Goal: Transaction & Acquisition: Purchase product/service

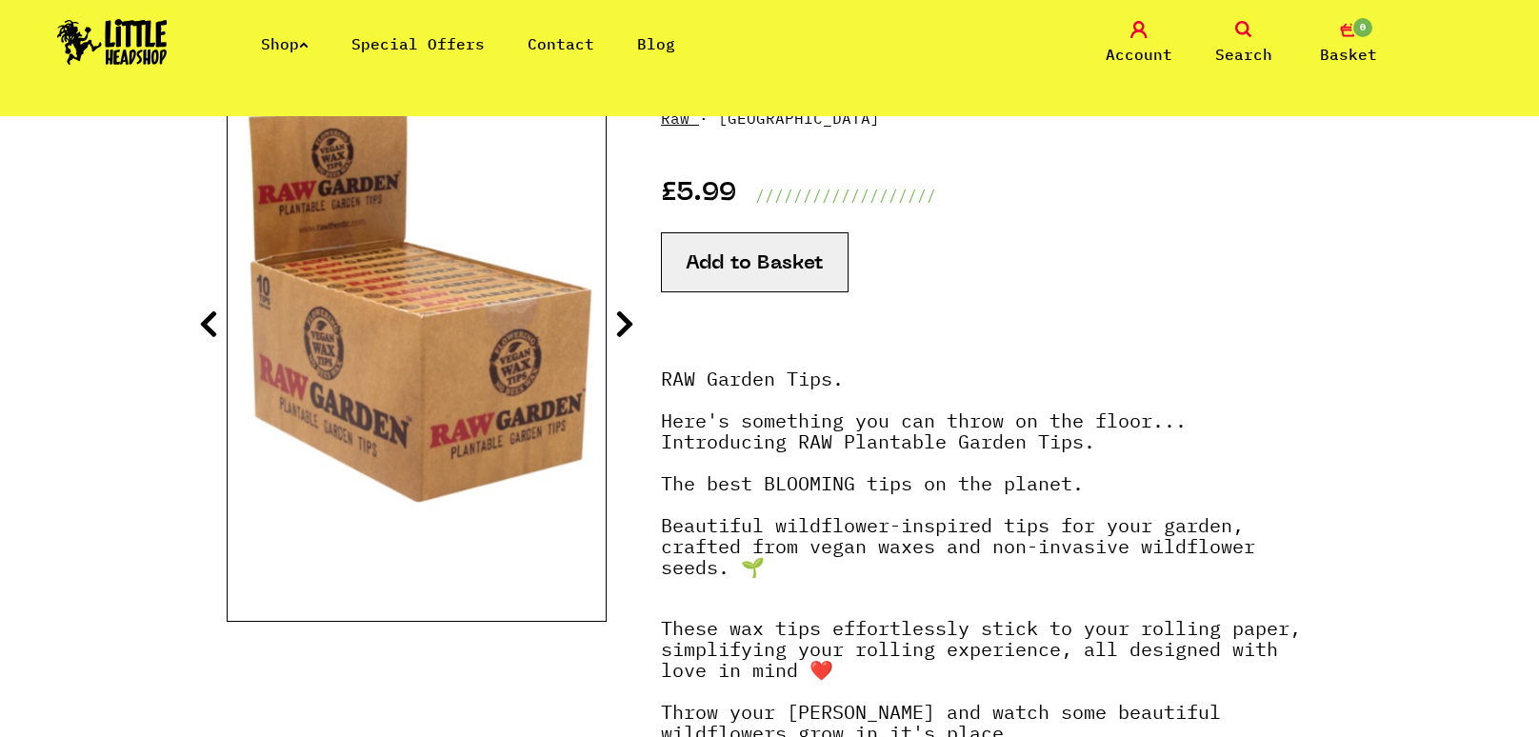
scroll to position [290, 0]
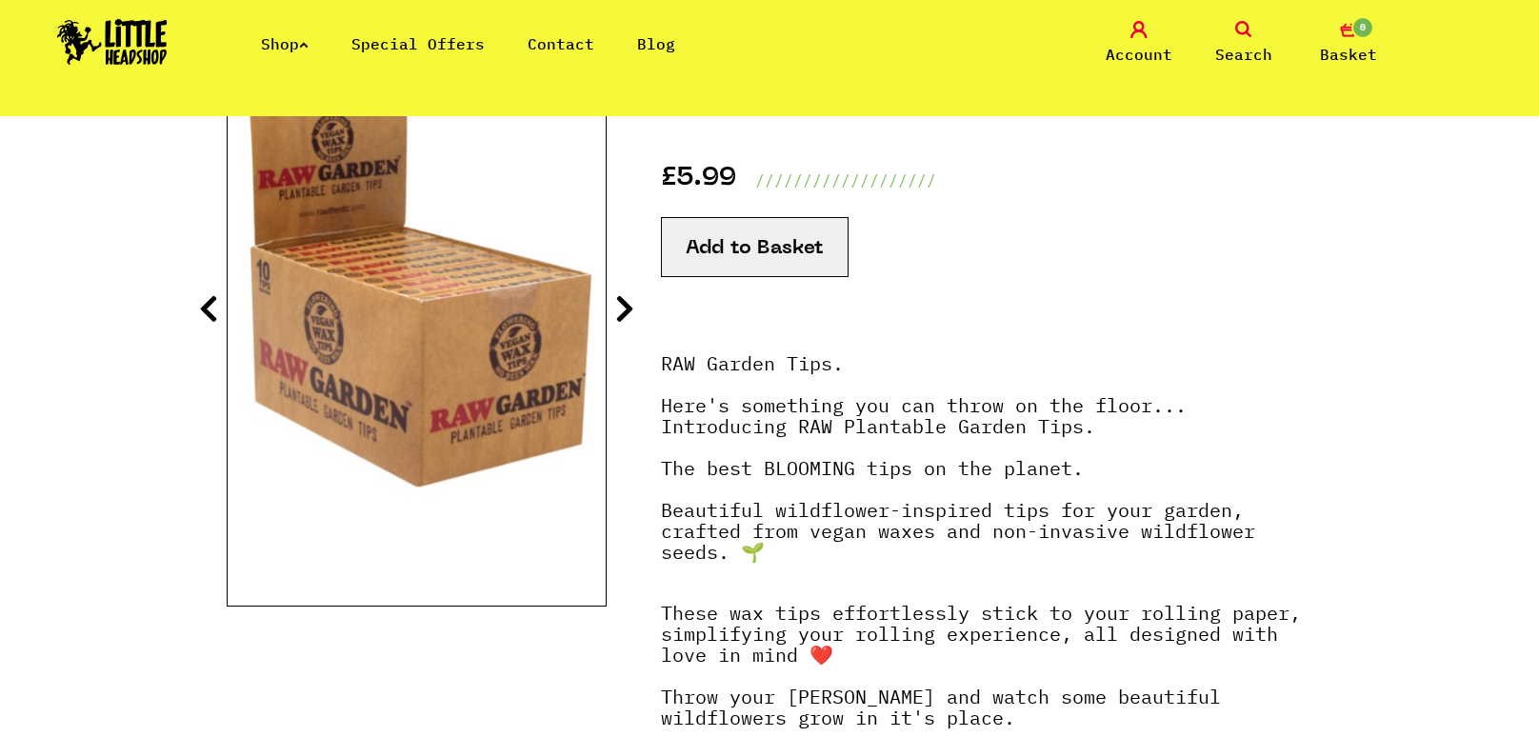
click at [735, 242] on button "Add to Basket" at bounding box center [755, 247] width 188 height 60
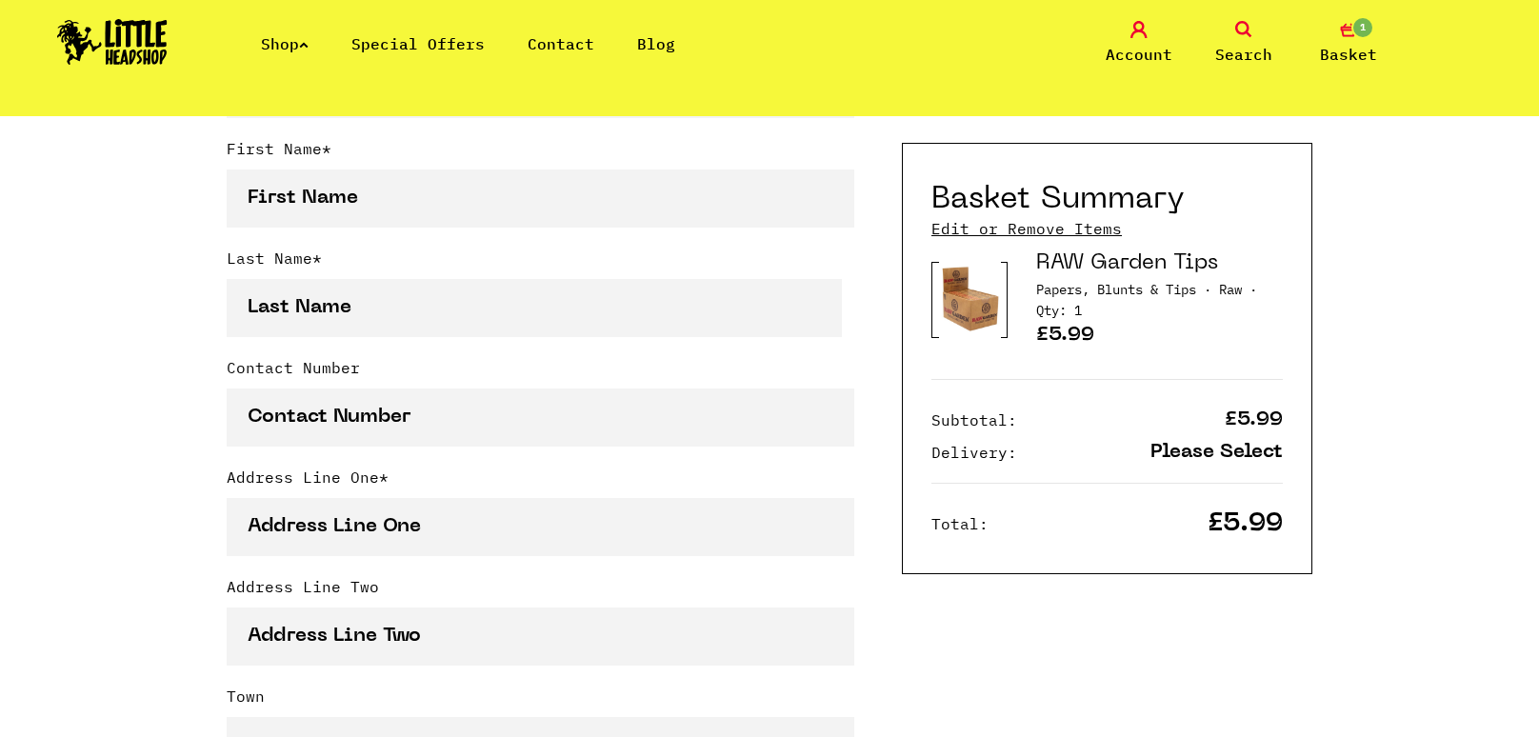
scroll to position [627, 0]
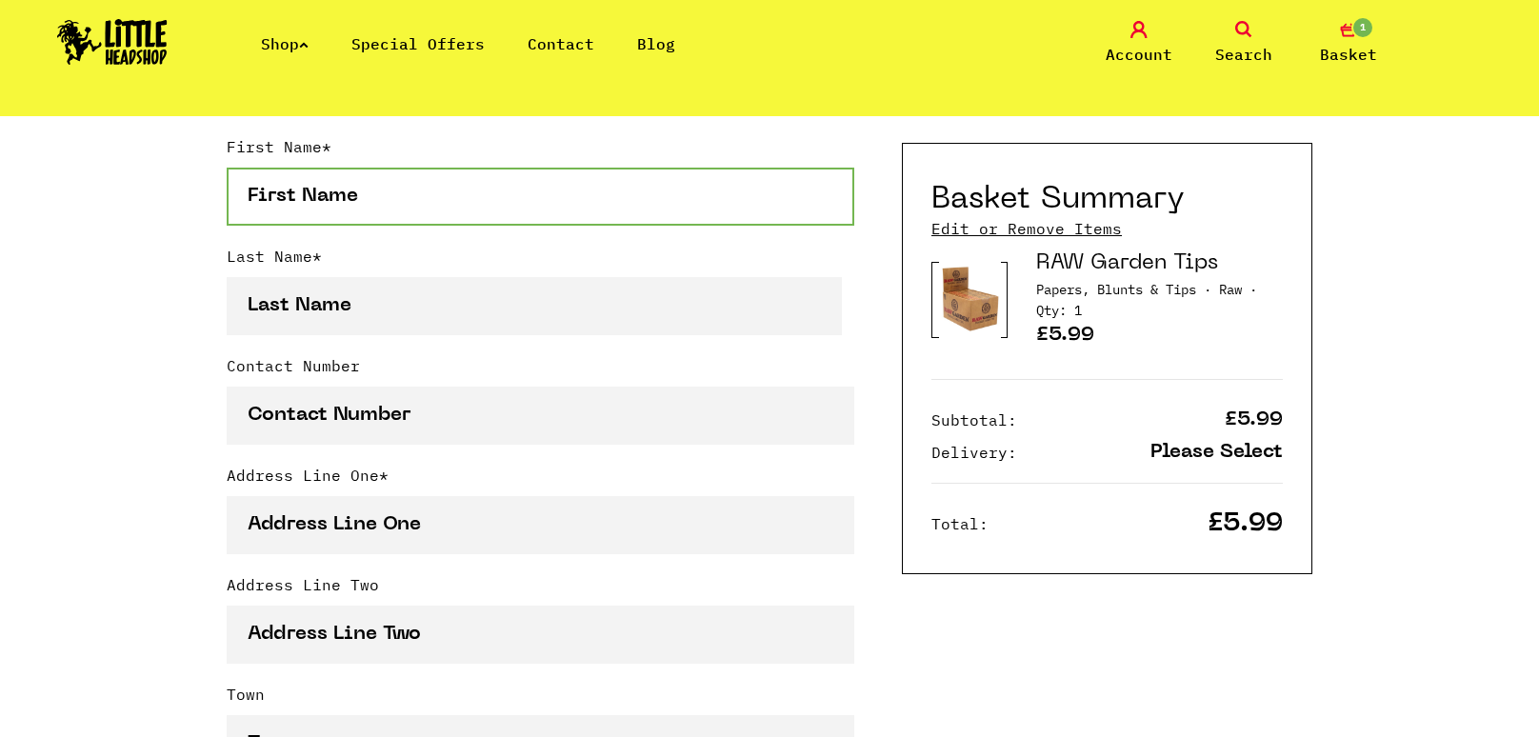
click at [693, 194] on input "First Name *" at bounding box center [541, 197] width 628 height 58
click at [607, 188] on input "First Name *" at bounding box center [541, 197] width 628 height 58
type input "[PERSON_NAME]"
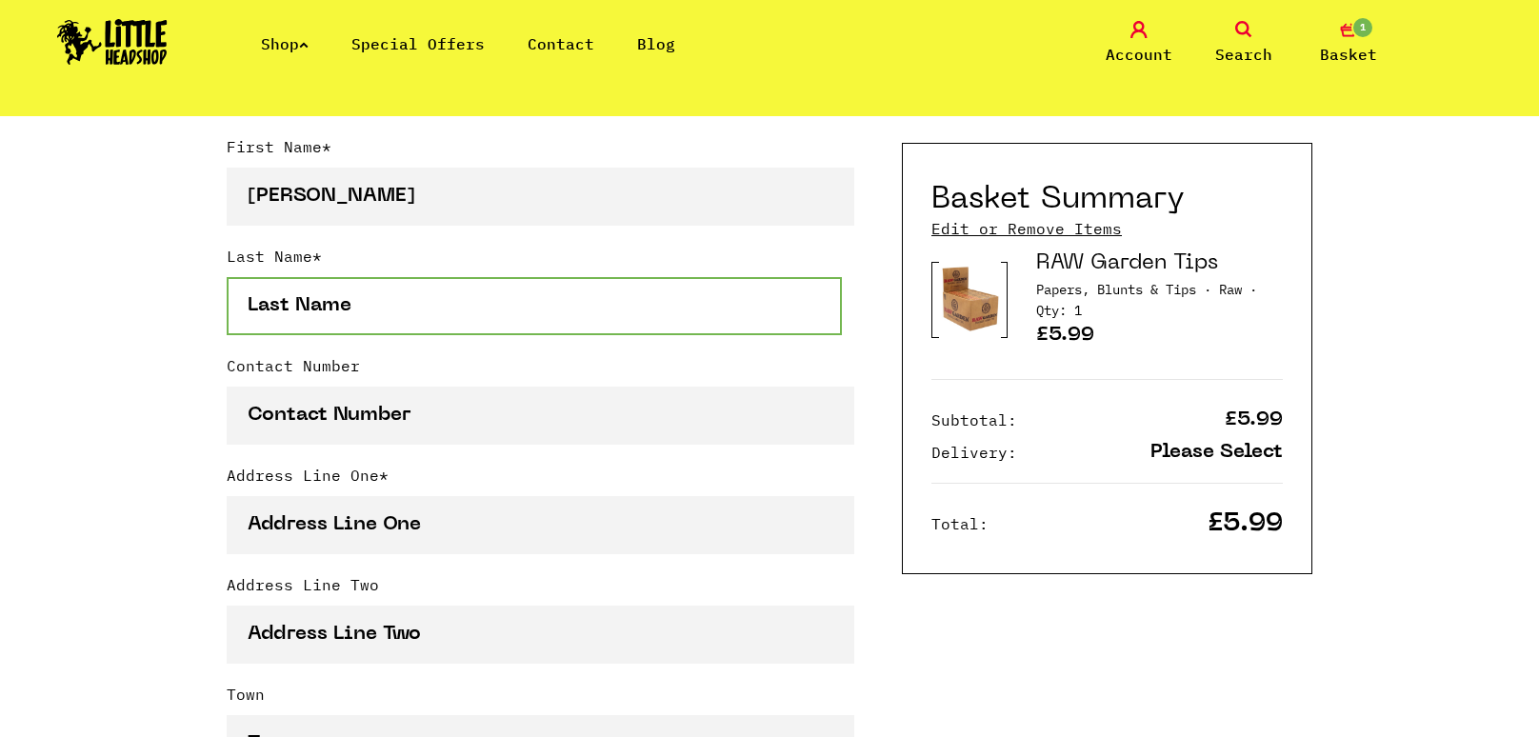
click at [665, 302] on input "Last Name *" at bounding box center [534, 306] width 615 height 58
type input "price"
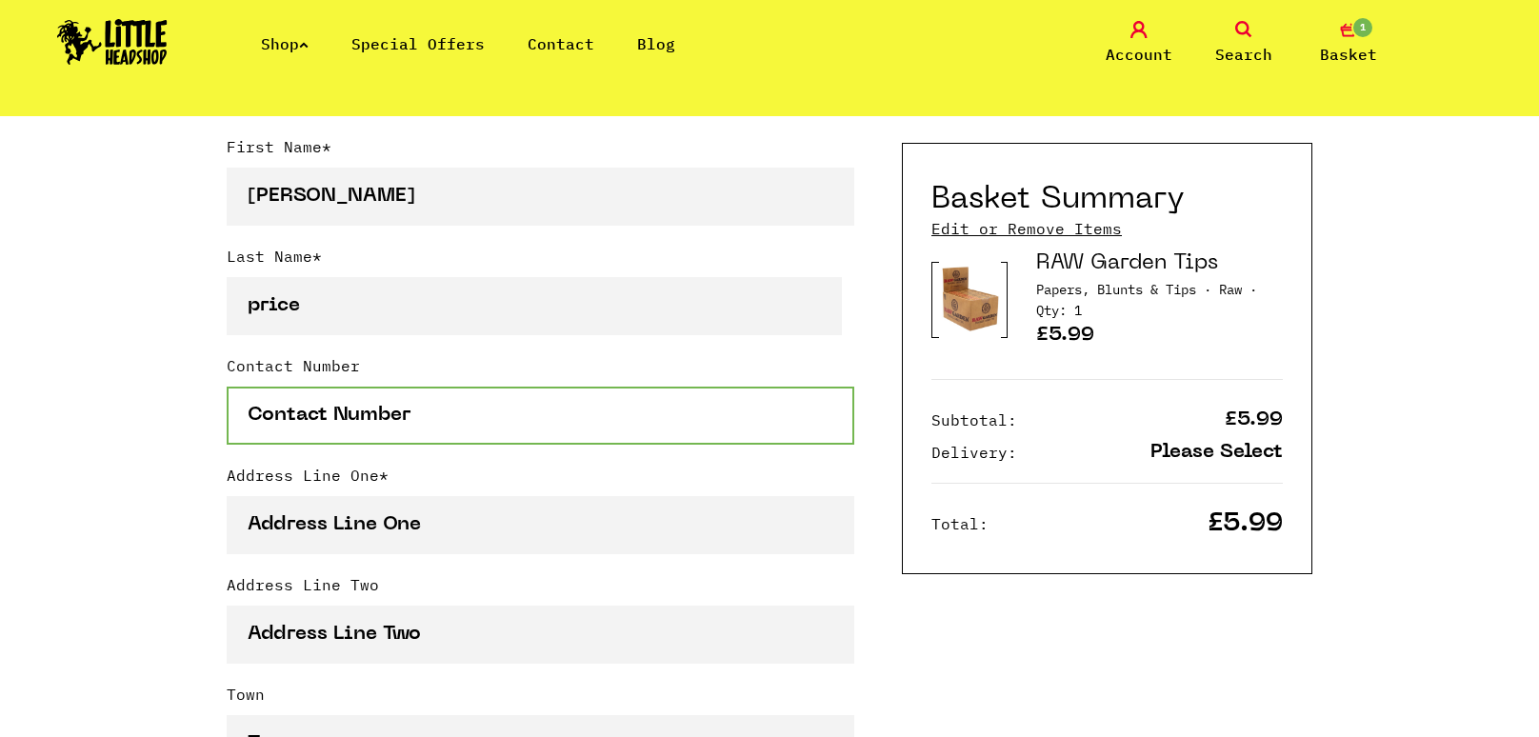
click at [290, 404] on input "Contact Number" at bounding box center [541, 416] width 628 height 58
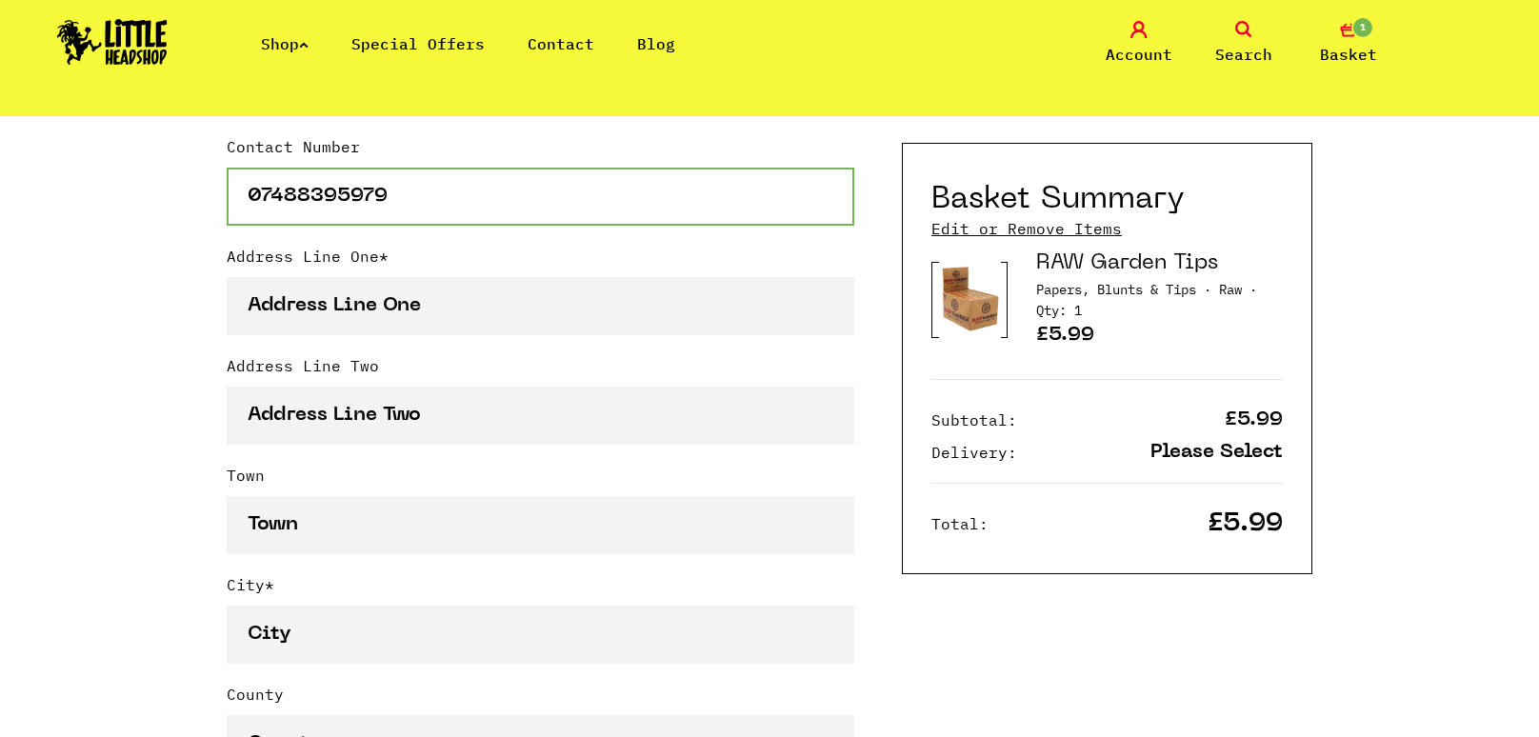
scroll to position [844, 0]
type input "07488395979"
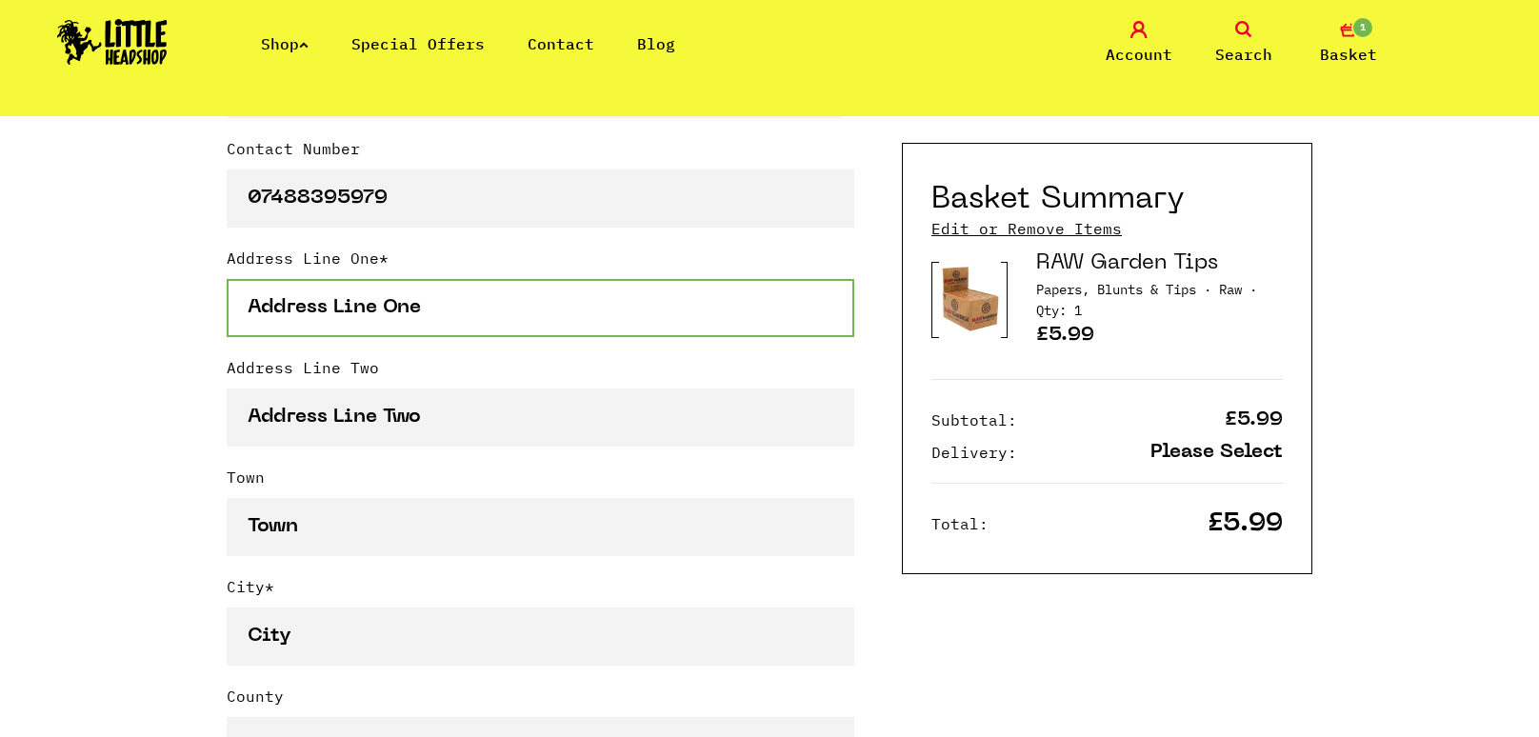
click at [343, 287] on input "Address Line One *" at bounding box center [541, 308] width 628 height 58
type input "33 [PERSON_NAME]"
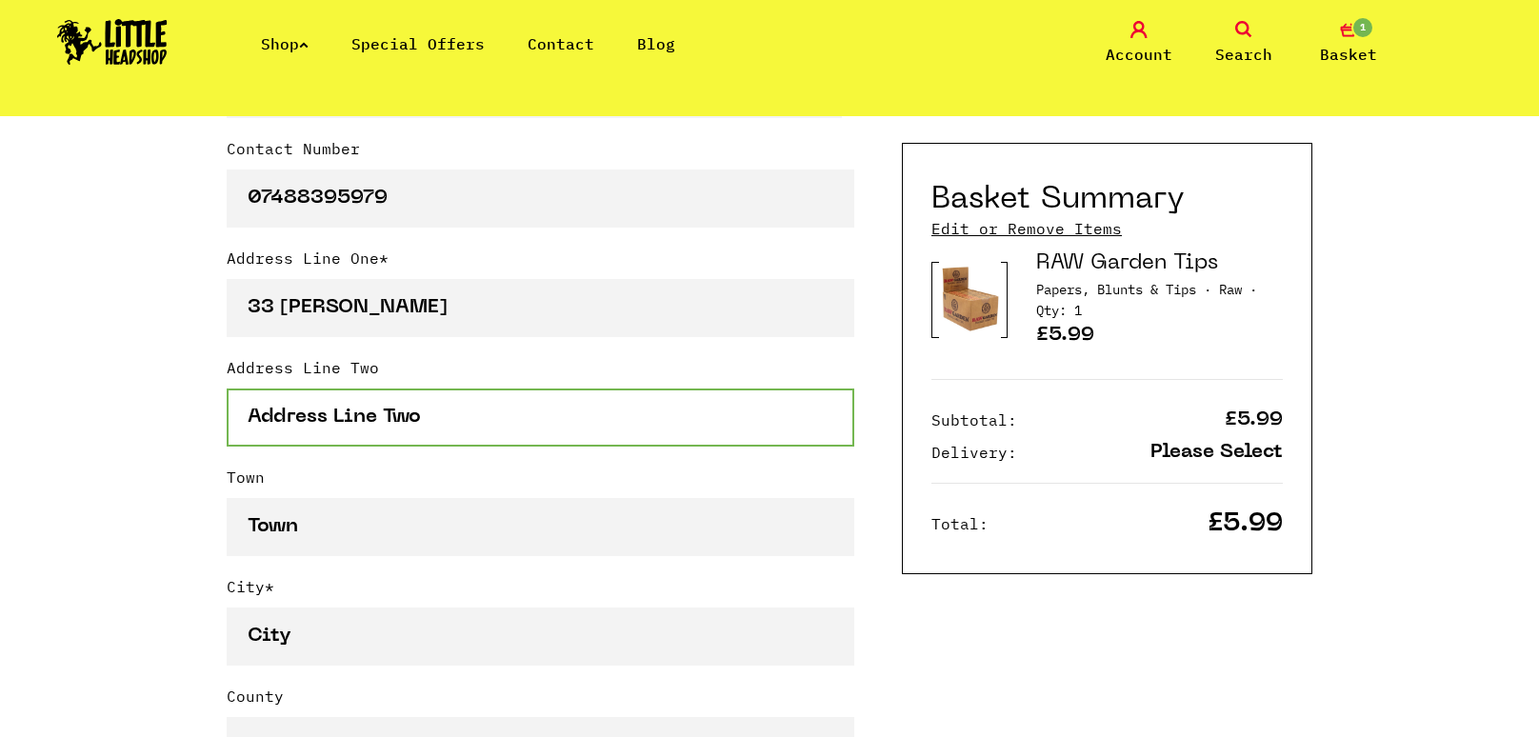
click at [478, 430] on input "Address Line Two" at bounding box center [541, 418] width 628 height 58
click at [446, 409] on input "Address Line Two" at bounding box center [541, 418] width 628 height 58
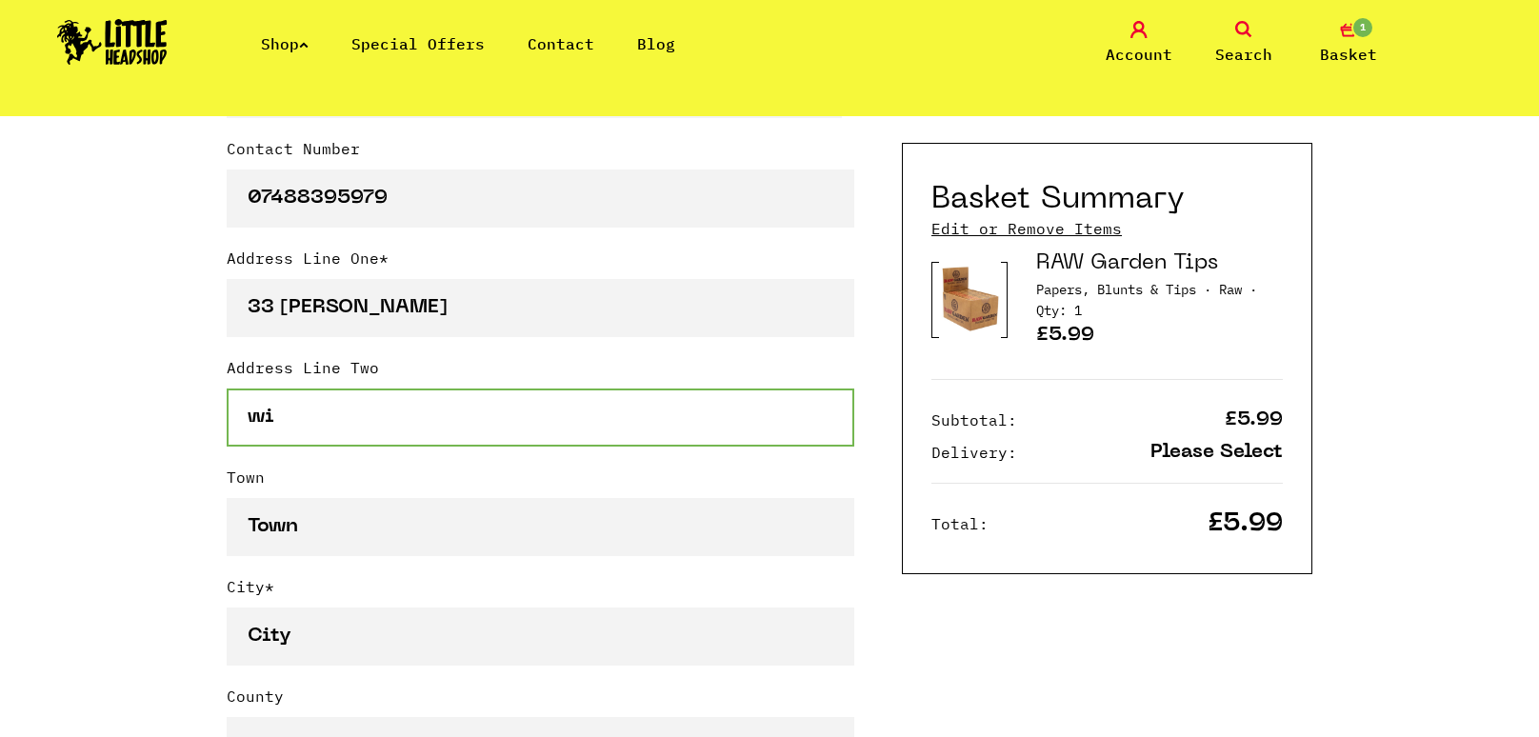
type input "w"
click at [327, 410] on input "Address Line Two" at bounding box center [541, 418] width 628 height 58
type input "widnes"
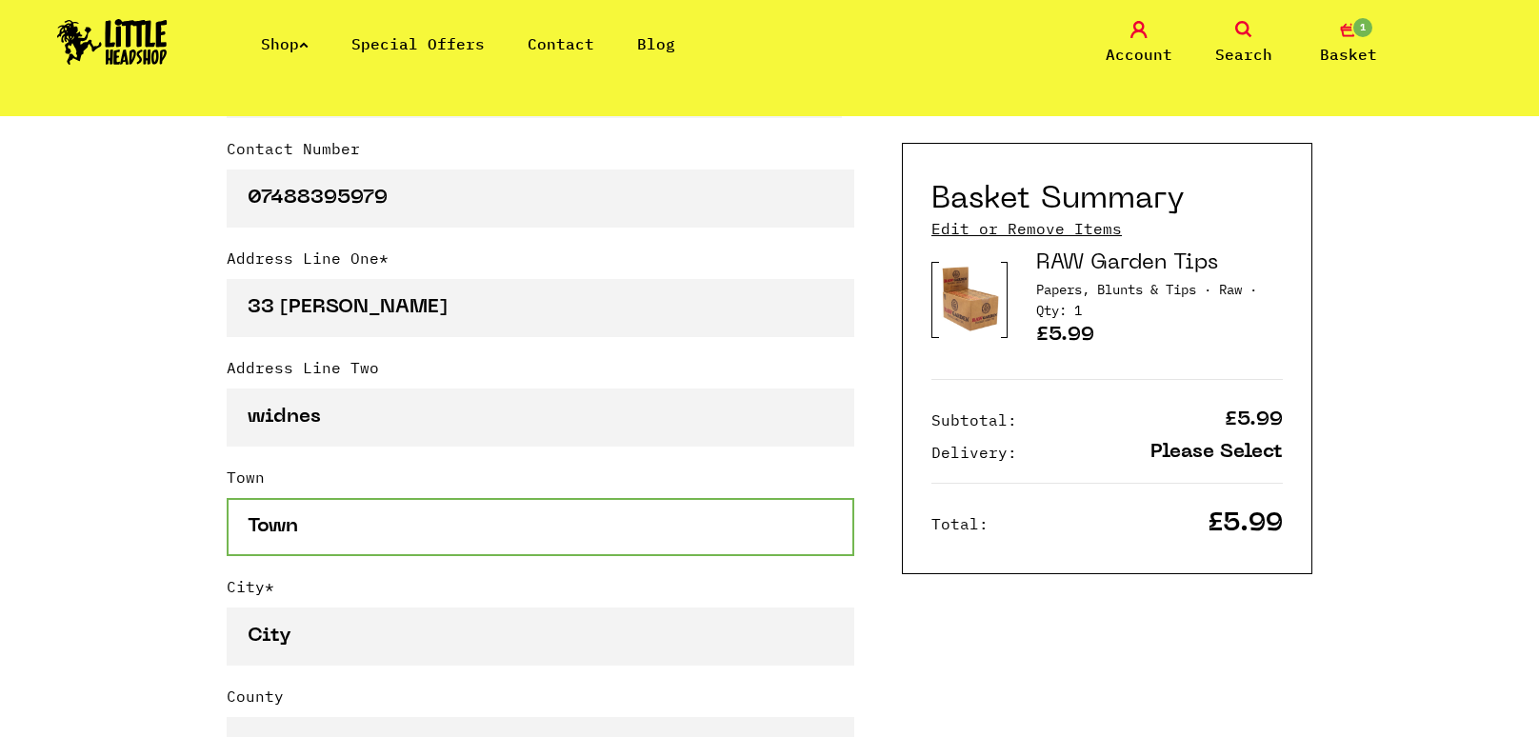
click at [350, 527] on input "Town" at bounding box center [541, 527] width 628 height 58
type input "widnes"
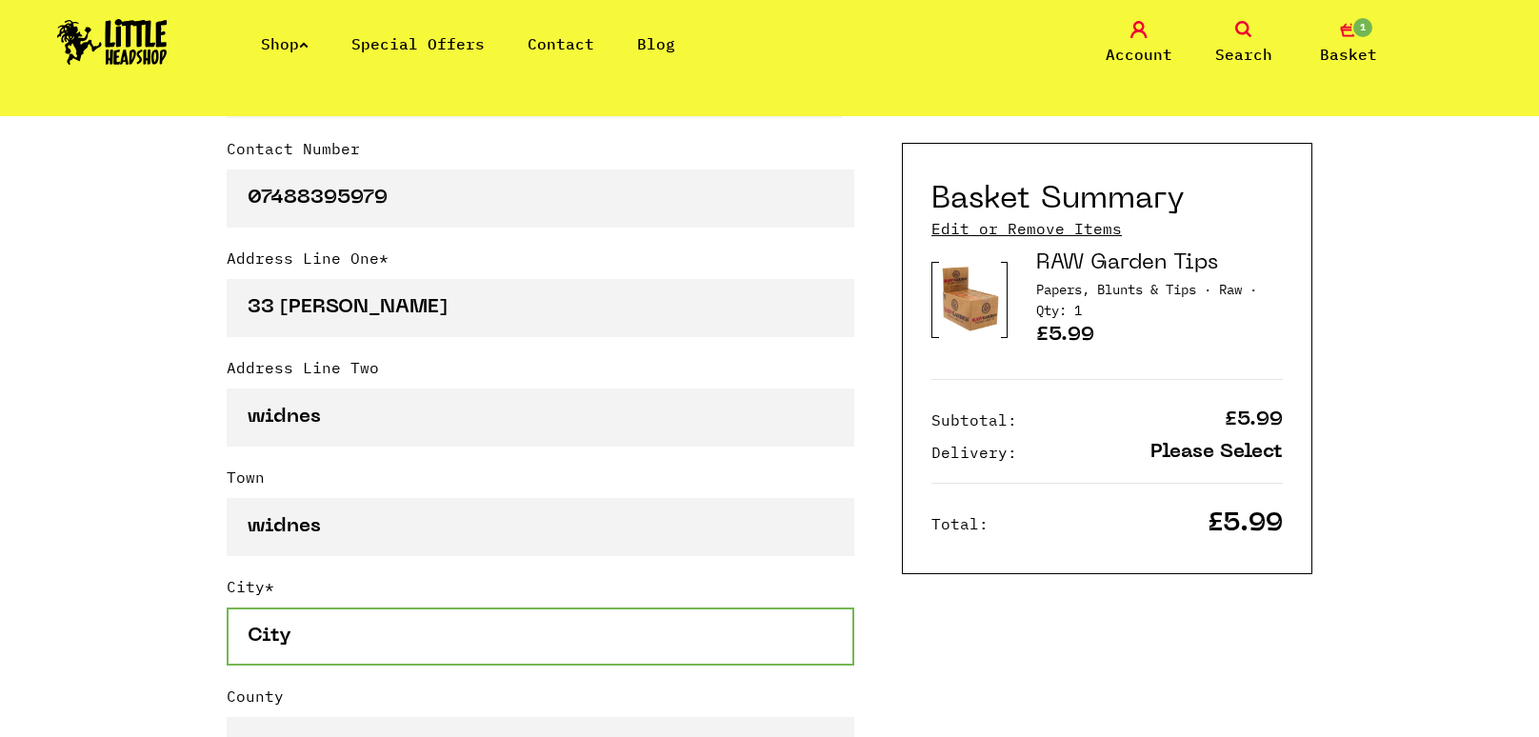
click at [372, 614] on input "City *" at bounding box center [541, 637] width 628 height 58
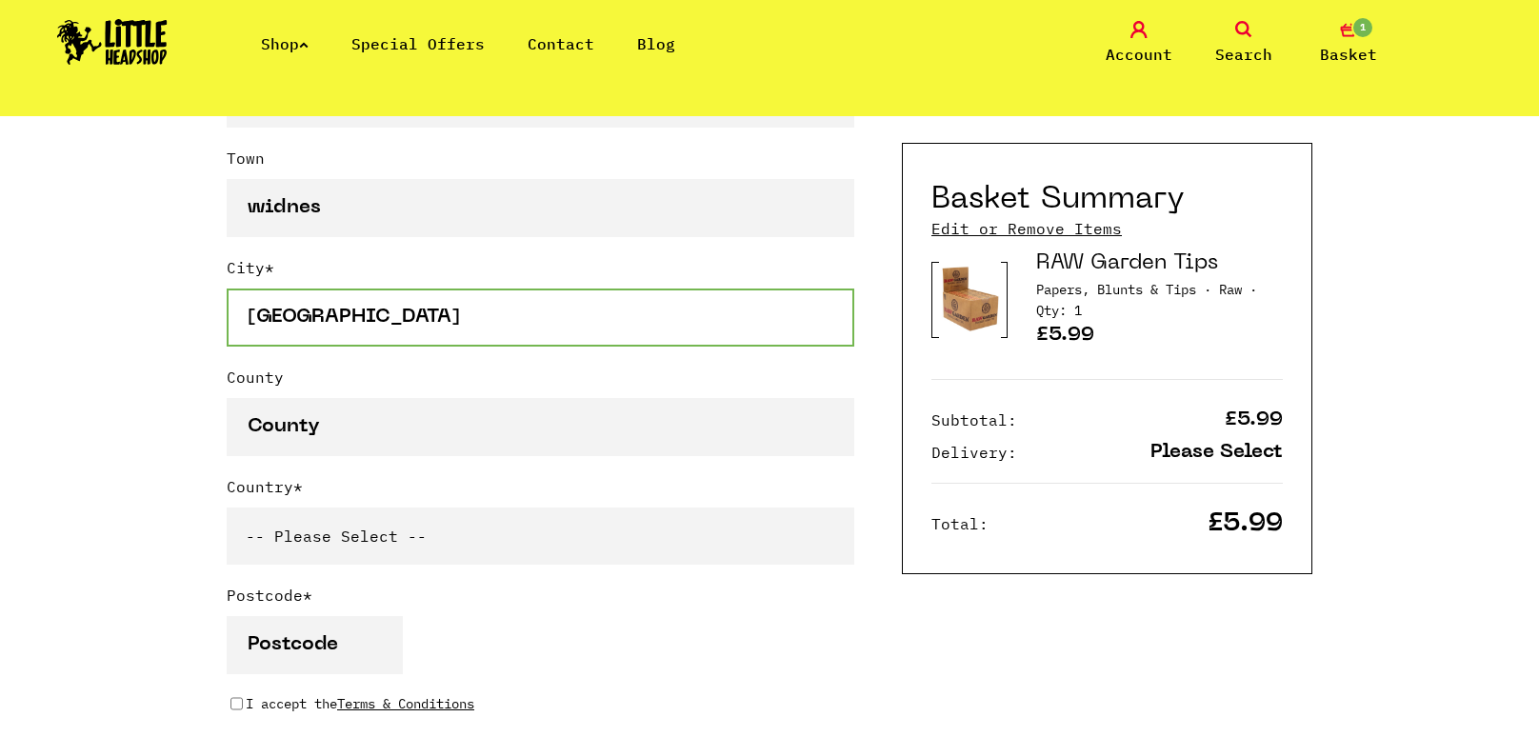
scroll to position [1167, 0]
type input "[GEOGRAPHIC_DATA]"
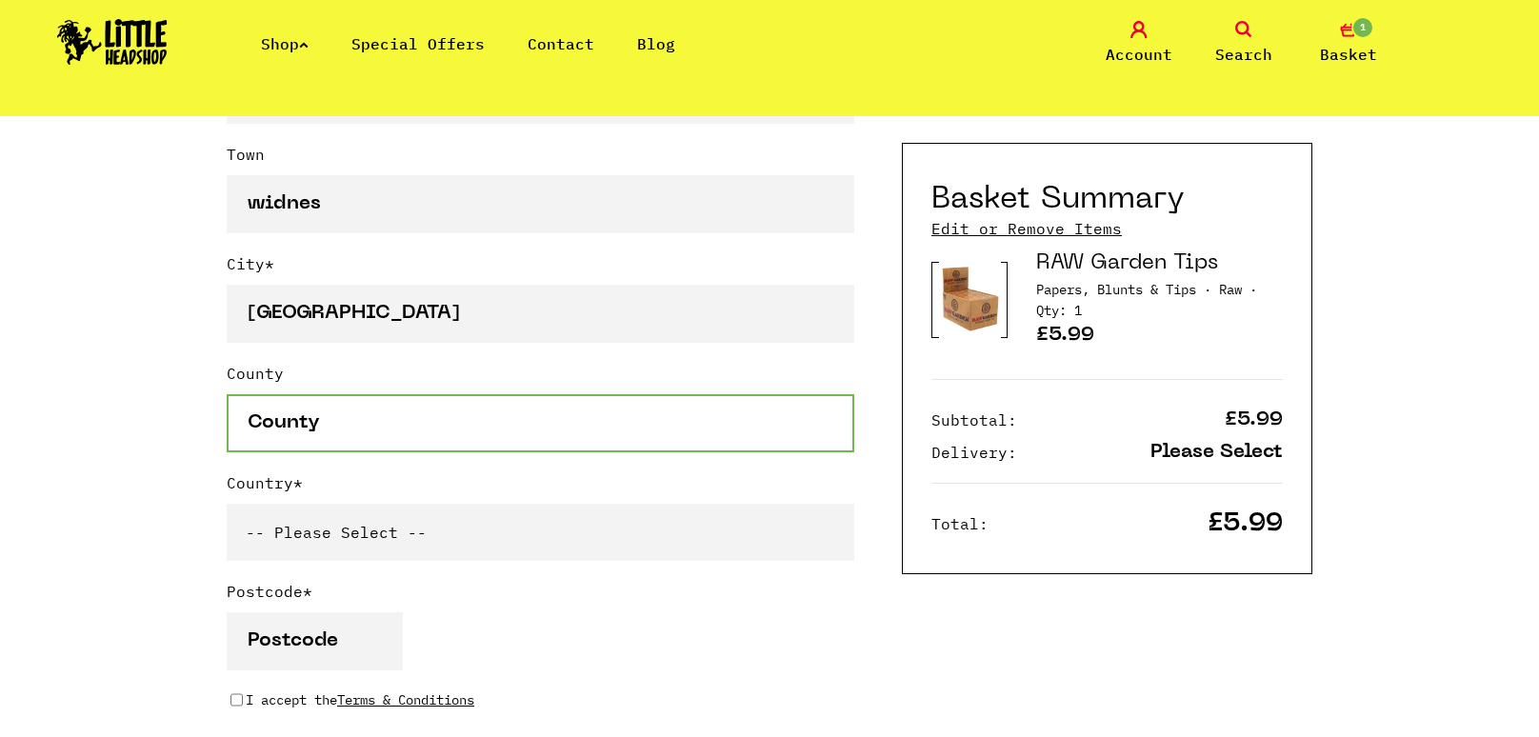
click at [373, 401] on input "County" at bounding box center [541, 423] width 628 height 58
type input "[GEOGRAPHIC_DATA]"
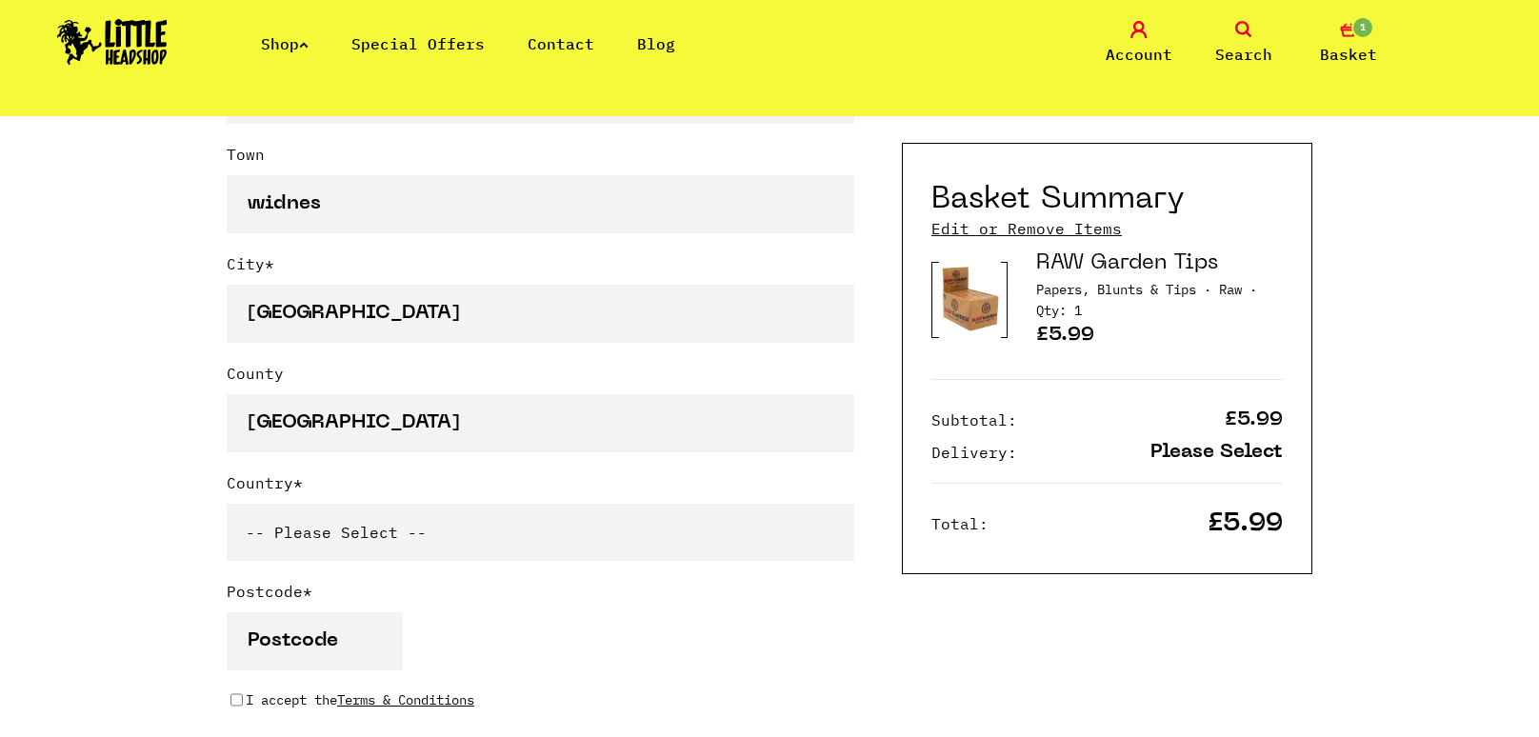
click at [400, 511] on select "-- Please Select -- [GEOGRAPHIC_DATA] [GEOGRAPHIC_DATA] [GEOGRAPHIC_DATA] [GEOG…" at bounding box center [541, 532] width 628 height 57
select select "826"
click at [227, 504] on select "-- Please Select -- [GEOGRAPHIC_DATA] [GEOGRAPHIC_DATA] [GEOGRAPHIC_DATA] [GEOG…" at bounding box center [541, 532] width 628 height 57
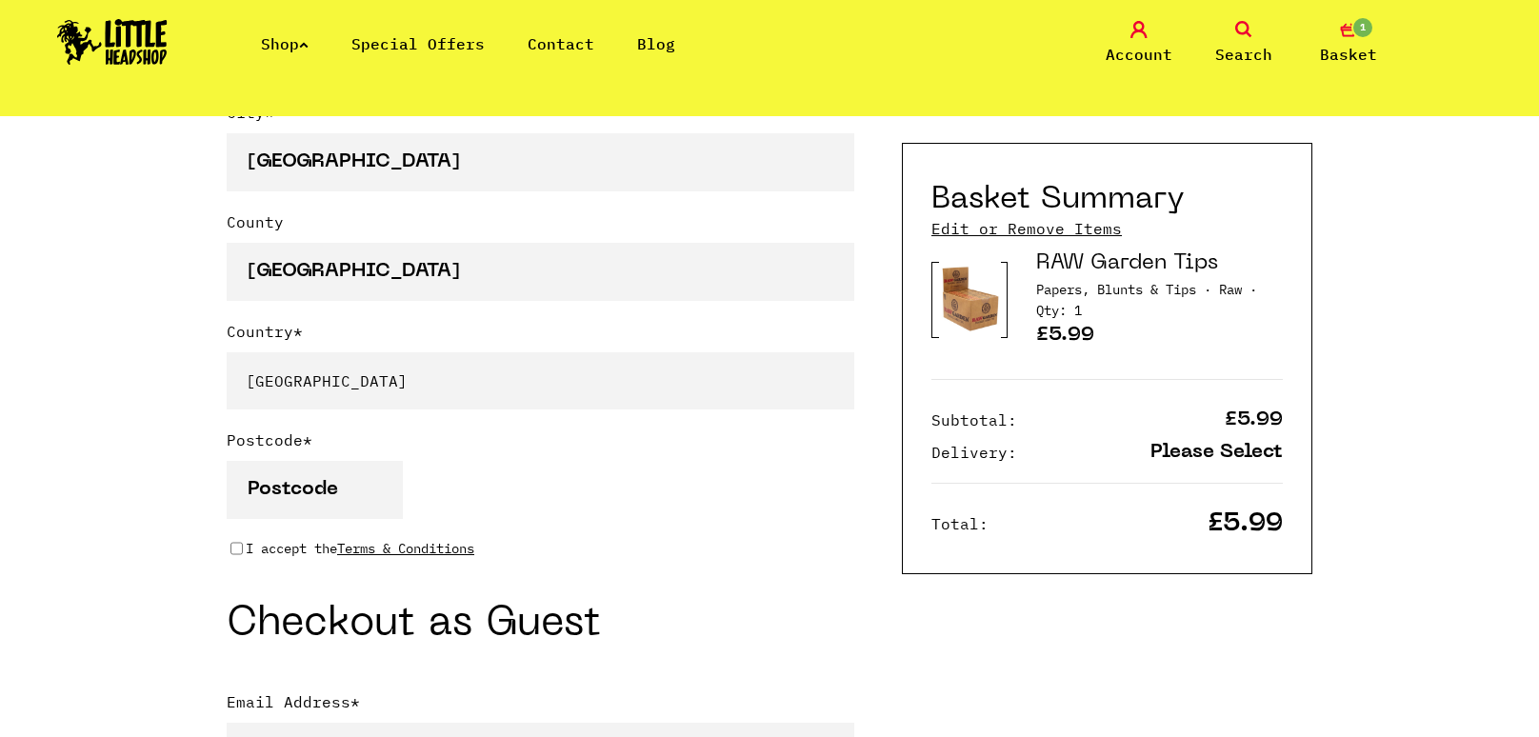
scroll to position [1329, 0]
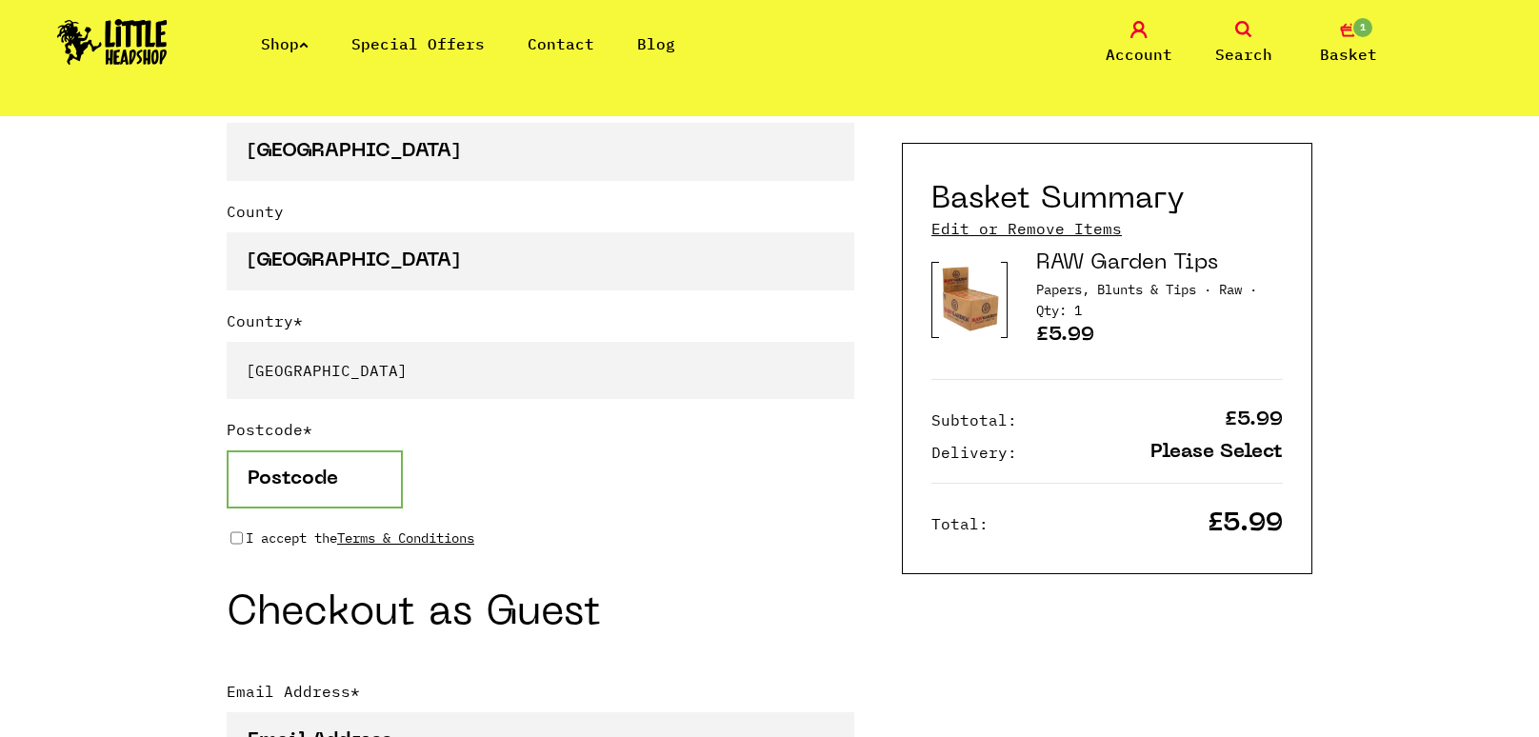
click at [355, 450] on input "Postcode *" at bounding box center [315, 479] width 176 height 58
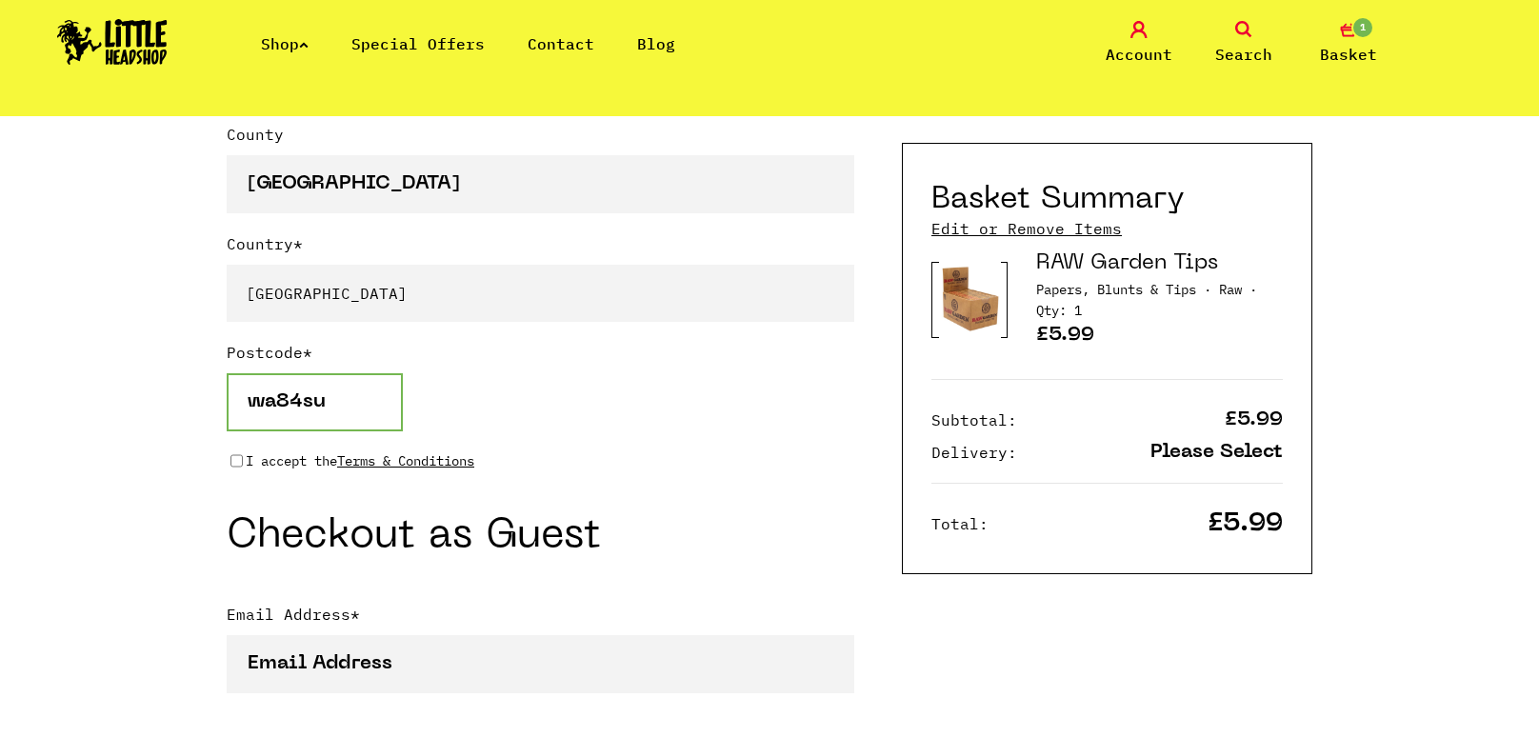
scroll to position [1413, 0]
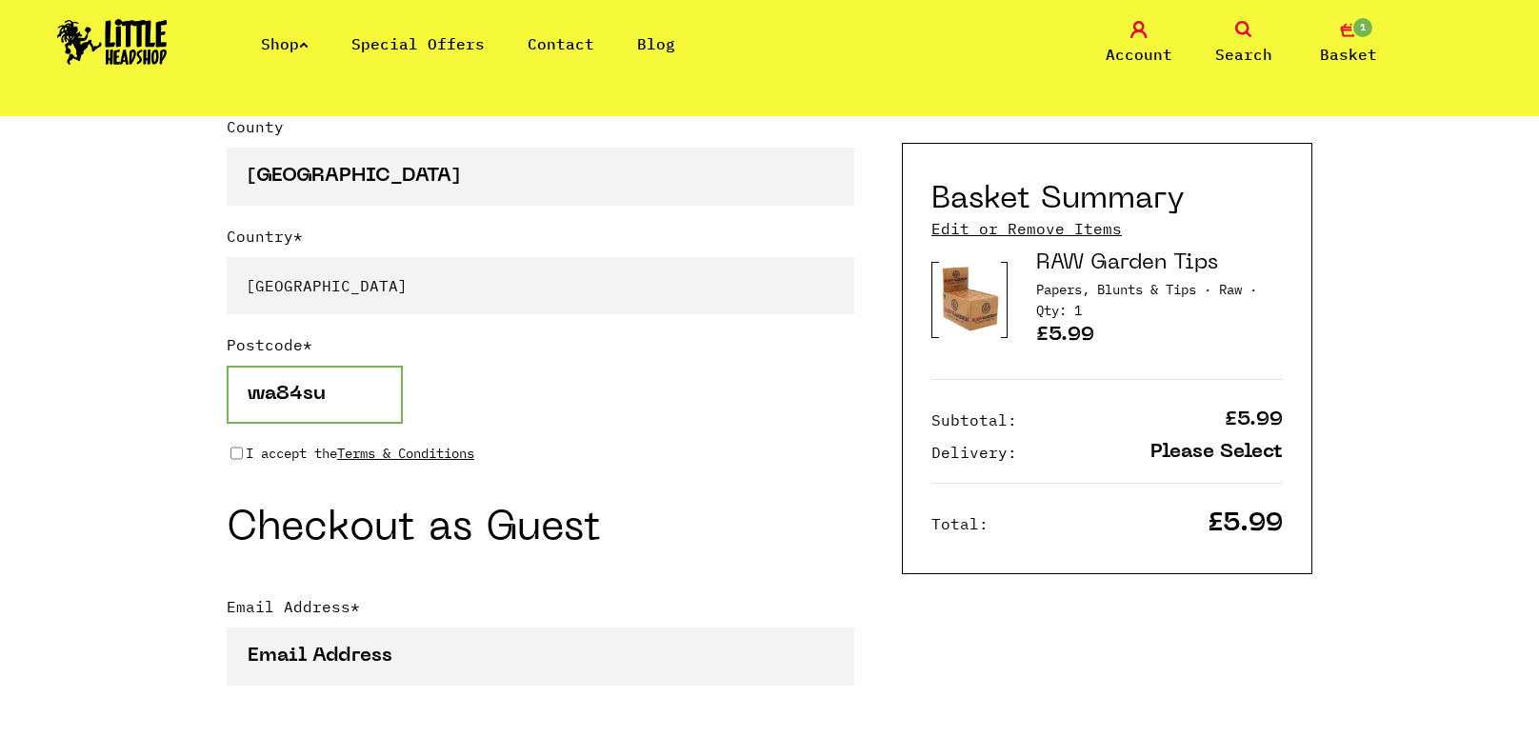
type input "wa84su"
click at [294, 443] on p "I accept the Terms & Conditions" at bounding box center [360, 453] width 229 height 21
click at [243, 446] on input "I accept the Terms & Conditions" at bounding box center [236, 453] width 12 height 15
checkbox input "true"
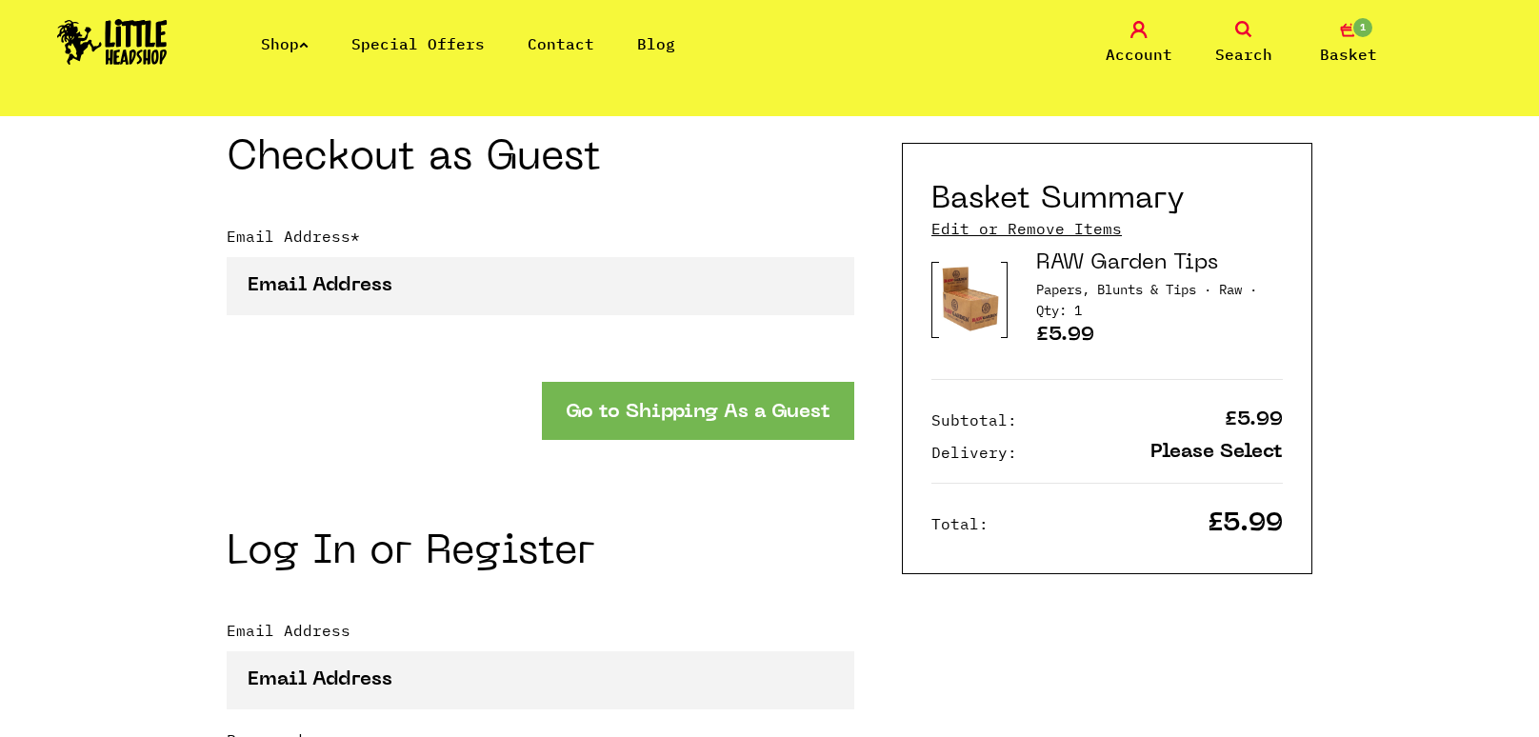
scroll to position [1779, 0]
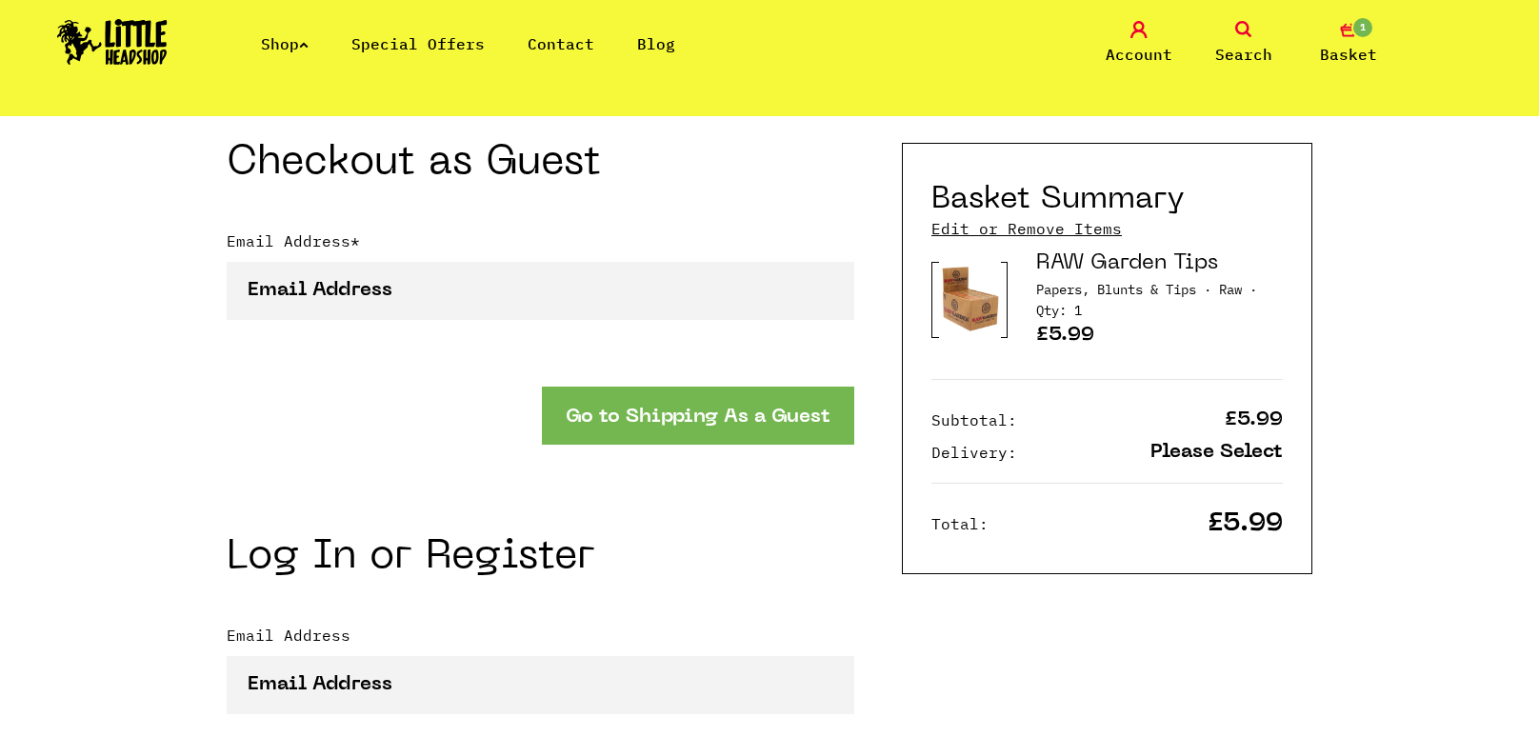
click at [673, 400] on button "Go to Shipping As a Guest" at bounding box center [698, 416] width 312 height 58
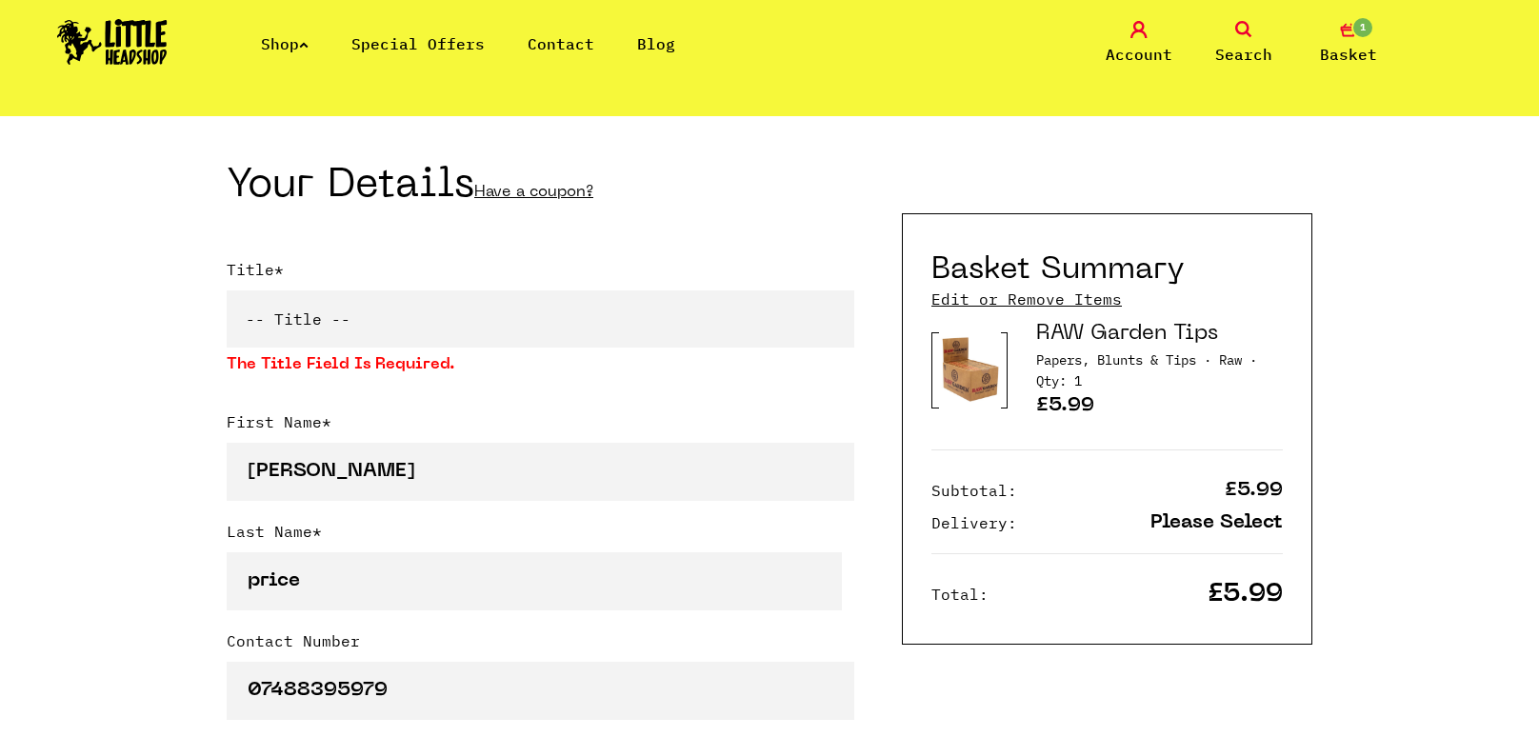
scroll to position [385, 0]
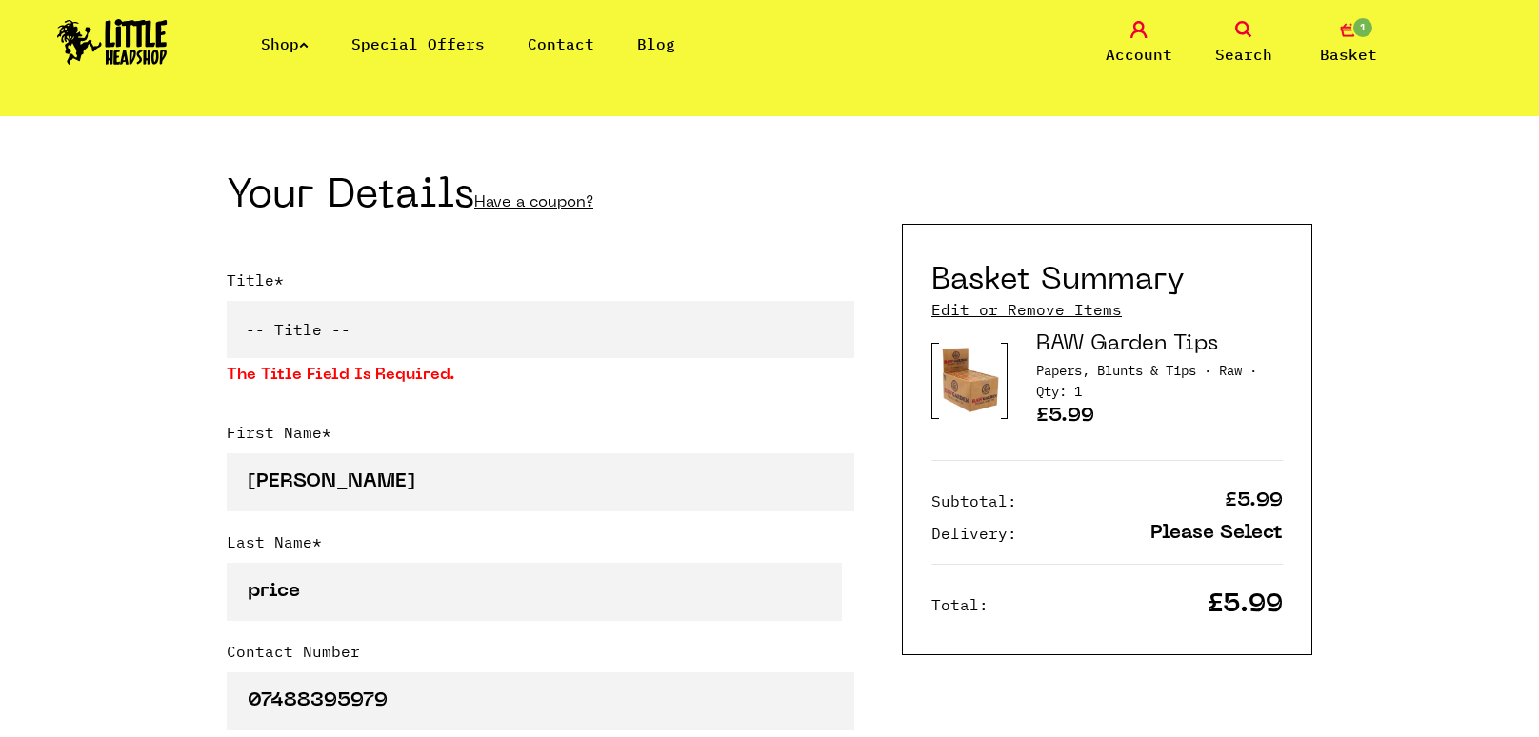
click at [640, 333] on select "-- Title -- Mr Mrs Ms Miss Dr Prof" at bounding box center [541, 329] width 628 height 57
click at [227, 301] on select "-- Title -- Mr Mrs Ms Miss Dr Prof" at bounding box center [541, 329] width 628 height 57
click at [585, 323] on select "-- Title -- Mr Mrs Ms Miss Dr Prof" at bounding box center [541, 329] width 628 height 57
select select "mr"
click at [227, 301] on select "-- Title -- Mr Mrs Ms Miss Dr Prof" at bounding box center [541, 329] width 628 height 57
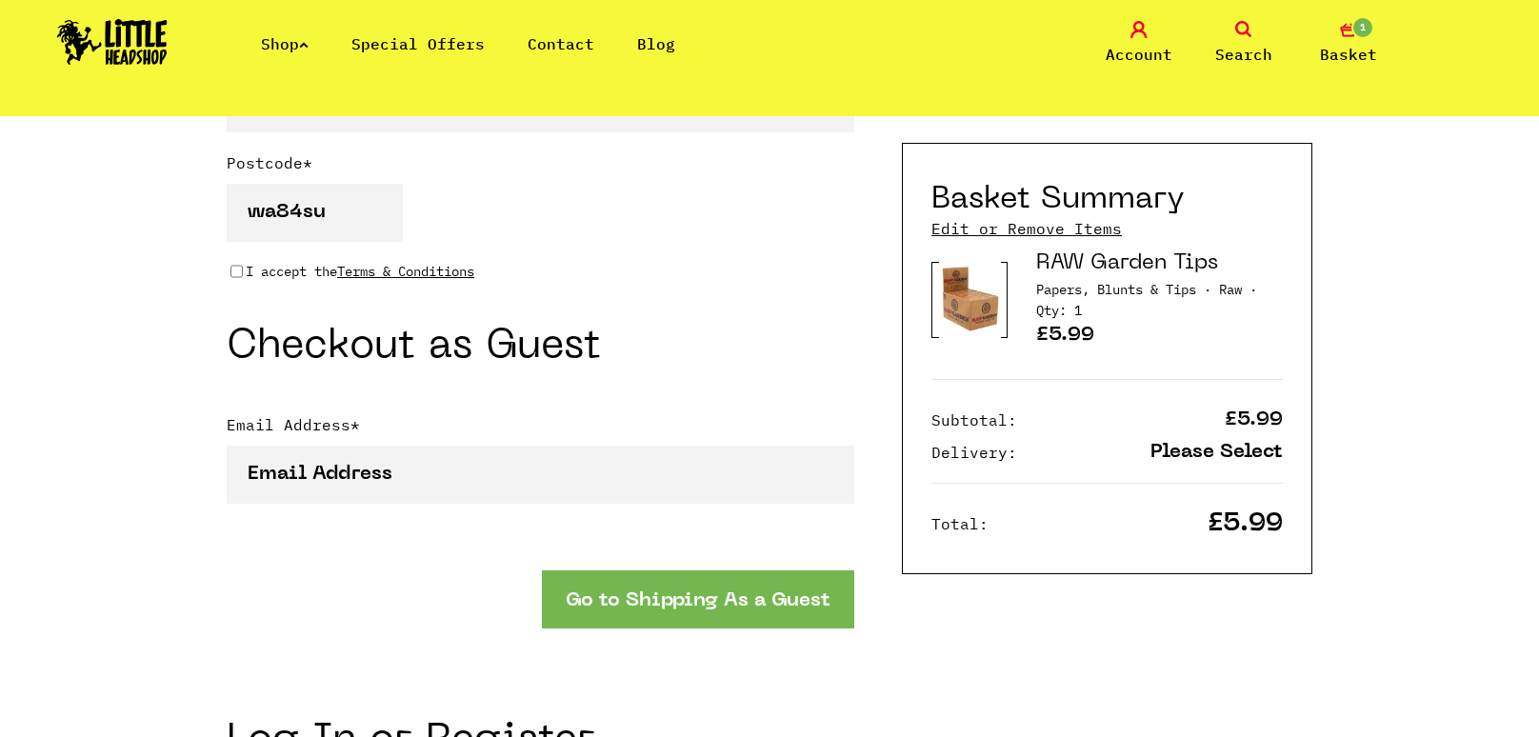
scroll to position [1645, 0]
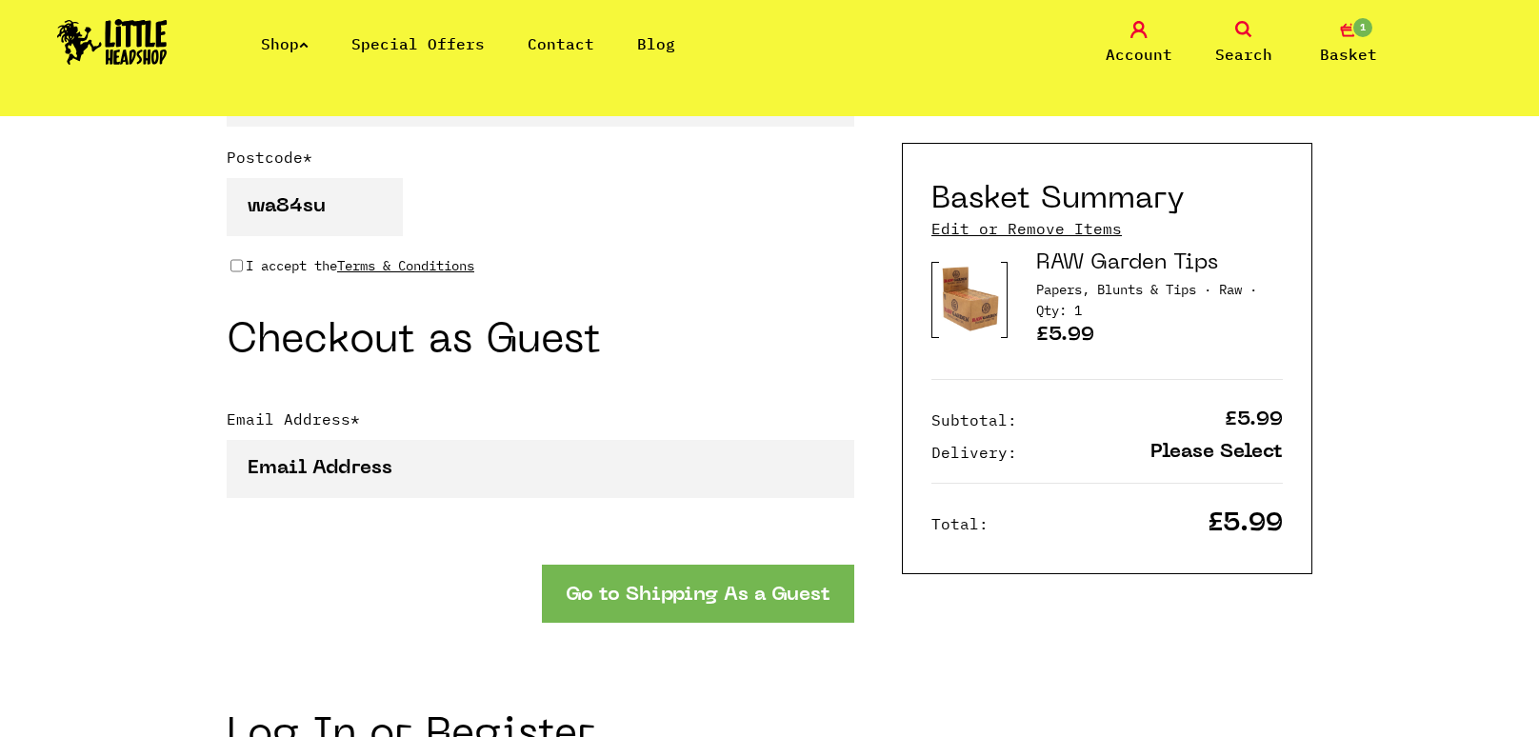
click at [745, 598] on form "Title * -- Title -- Mr Mrs Ms Miss Dr Prof The title field is required. First N…" at bounding box center [541, 66] width 628 height 2115
click at [750, 575] on button "Go to Shipping As a Guest" at bounding box center [698, 594] width 312 height 58
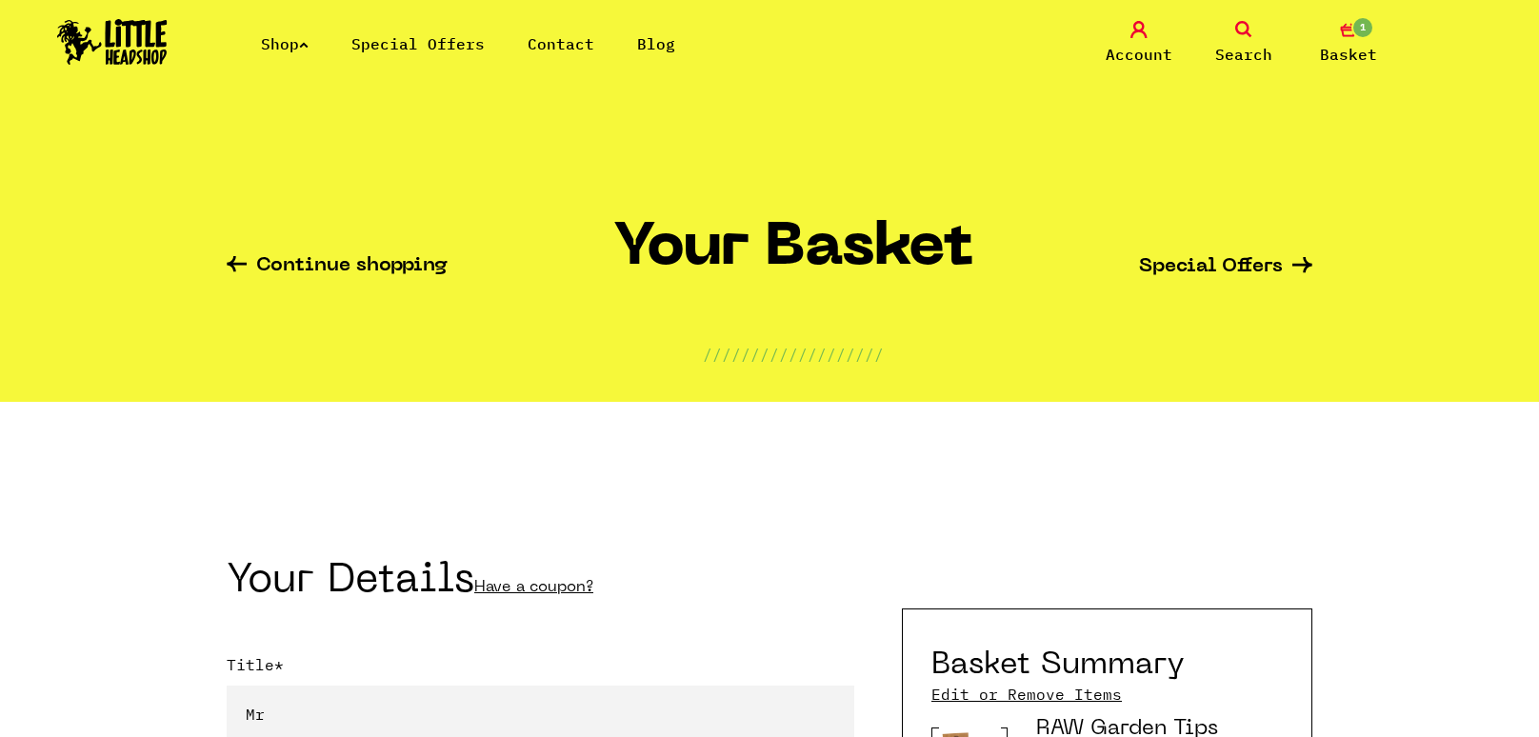
select select "mr"
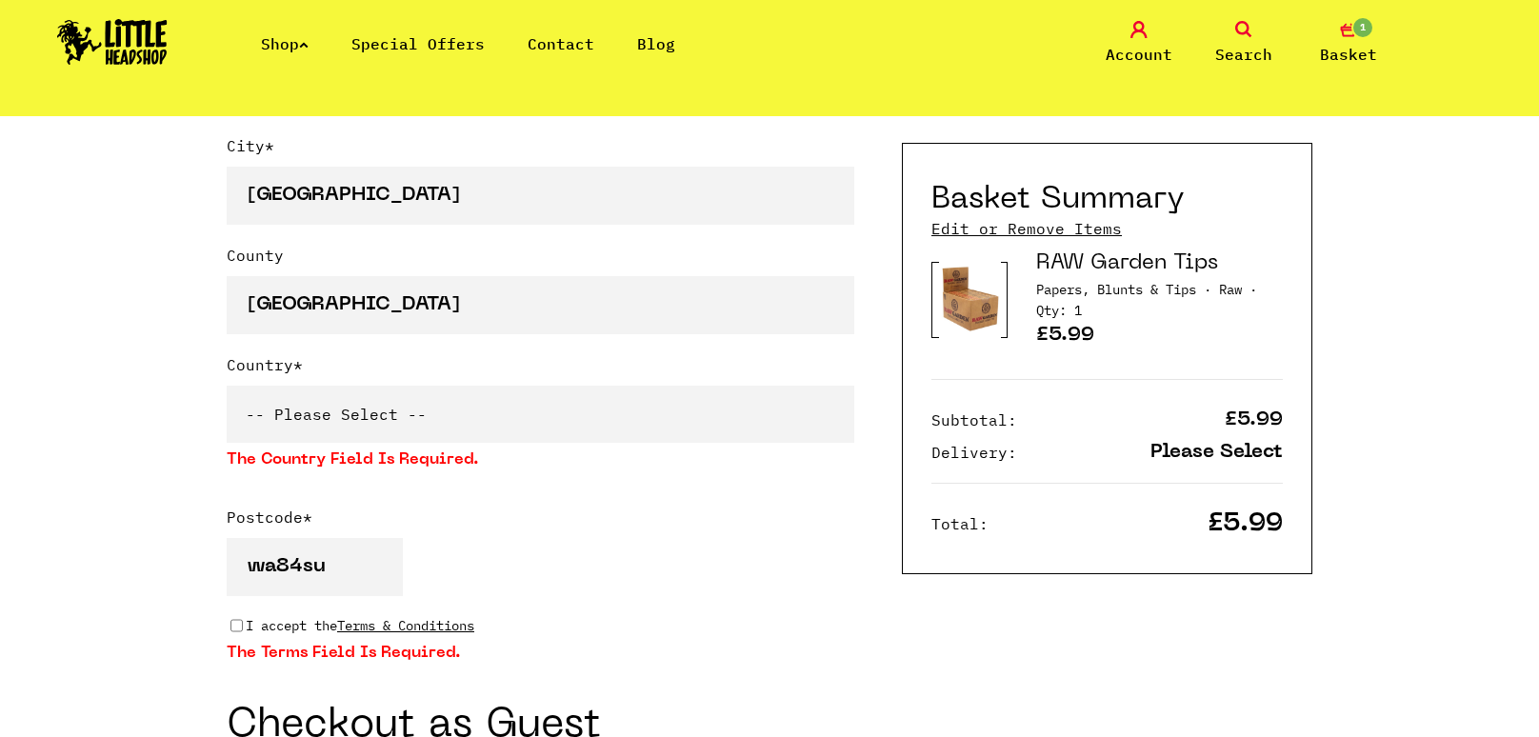
scroll to position [1289, 0]
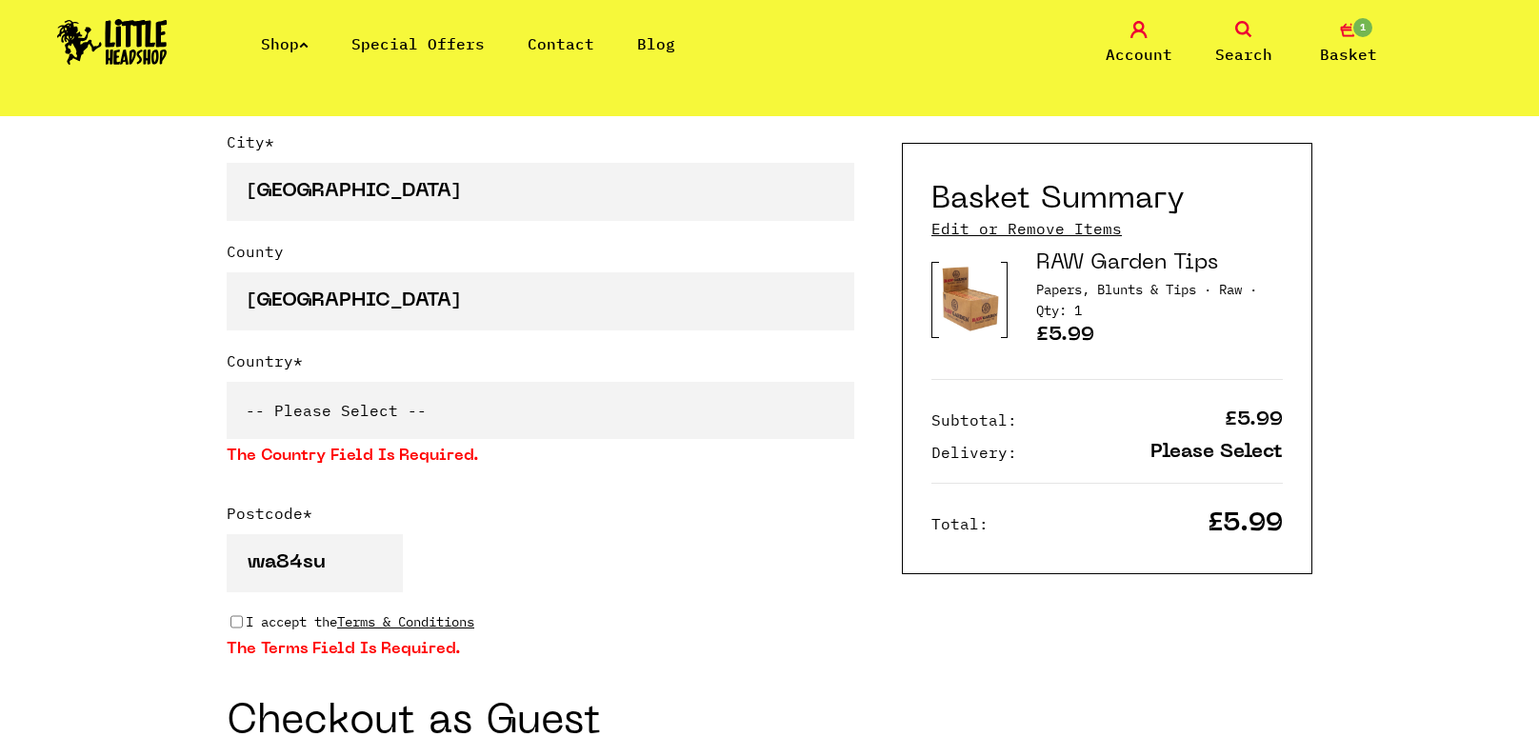
click at [597, 401] on select "-- Please Select -- [GEOGRAPHIC_DATA] [GEOGRAPHIC_DATA] [GEOGRAPHIC_DATA] [GEOG…" at bounding box center [541, 410] width 628 height 57
select select "826"
click at [227, 382] on select "-- Please Select -- [GEOGRAPHIC_DATA] [GEOGRAPHIC_DATA] [GEOGRAPHIC_DATA] [GEOG…" at bounding box center [541, 410] width 628 height 57
click at [267, 611] on p "I accept the Terms & Conditions" at bounding box center [360, 621] width 229 height 21
click at [243, 614] on input "I accept the Terms & Conditions" at bounding box center [236, 621] width 12 height 15
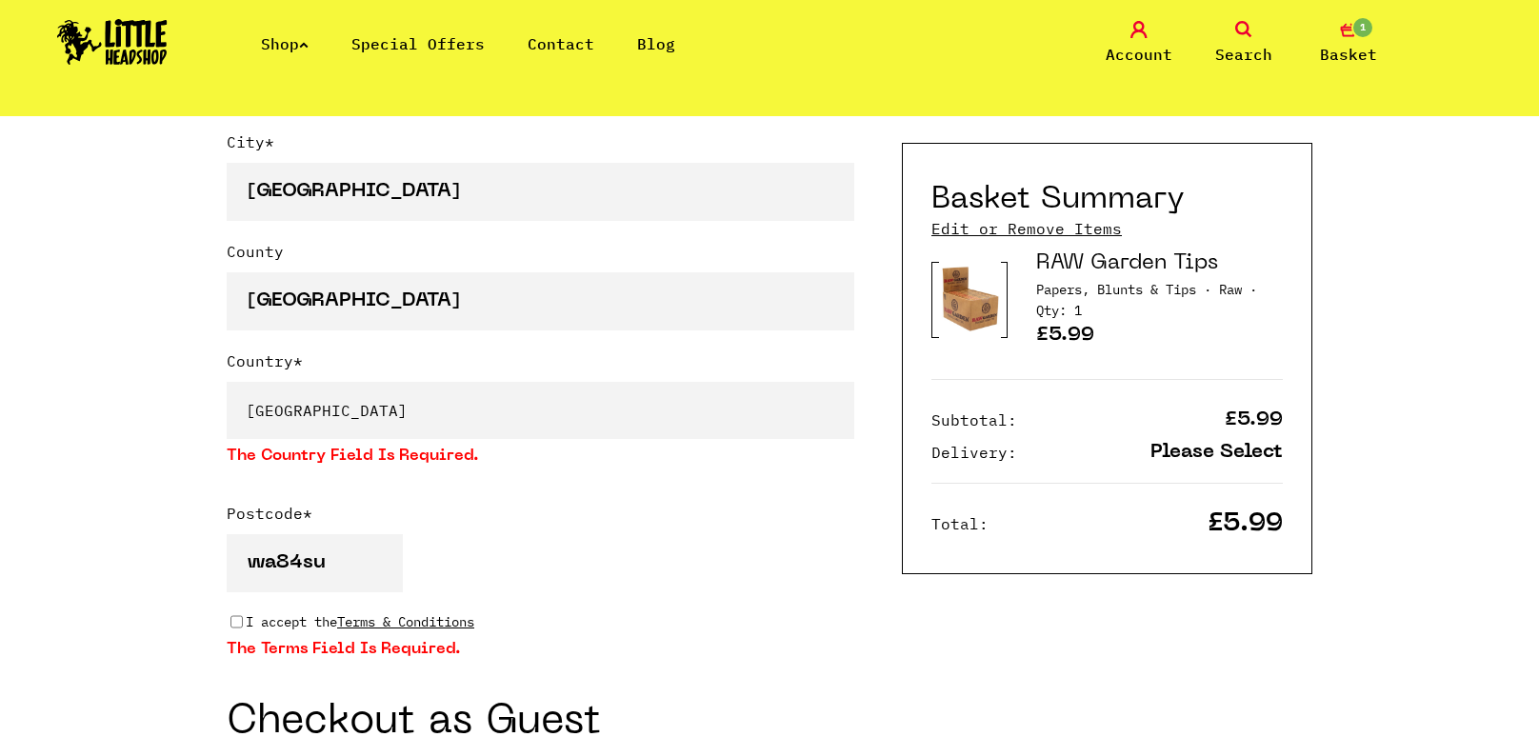
checkbox input "true"
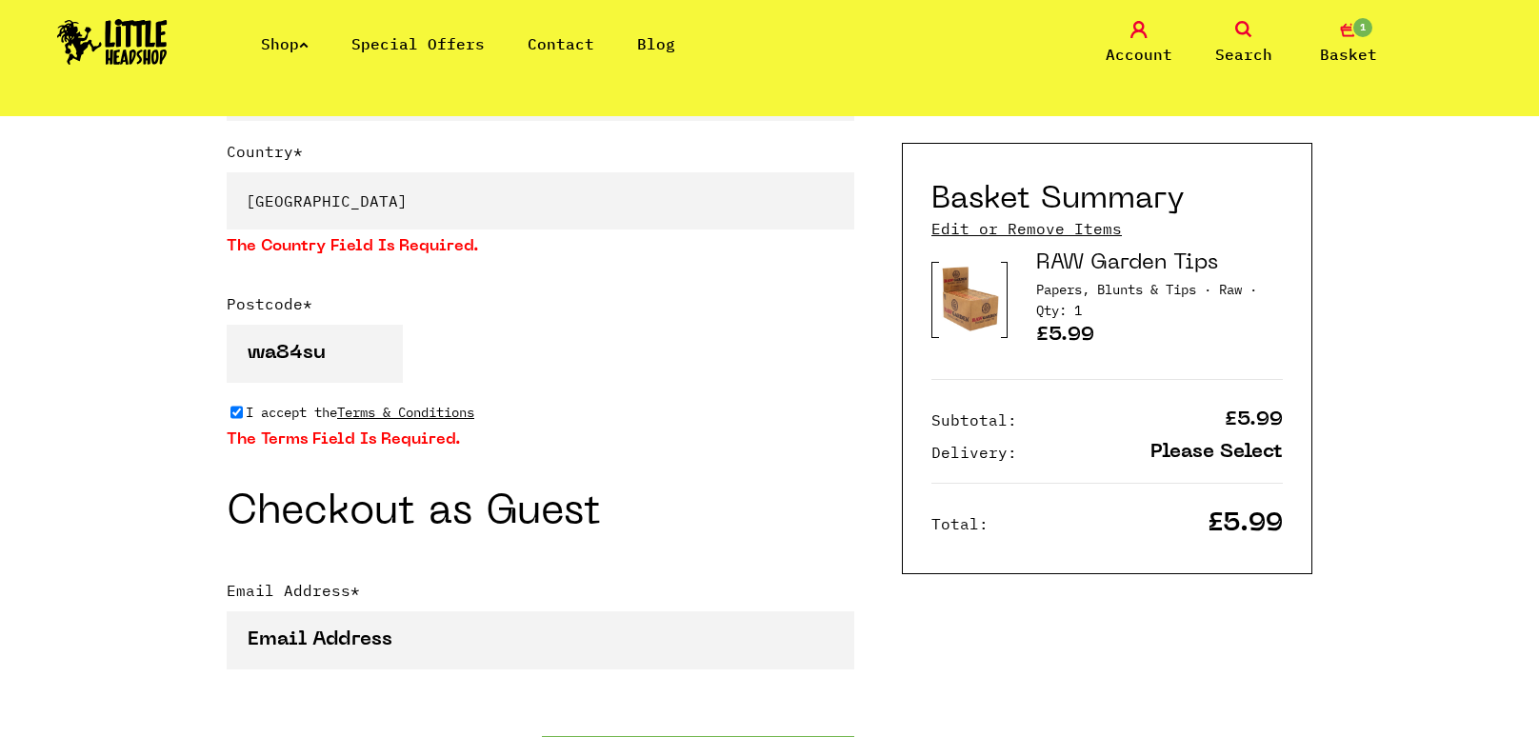
scroll to position [1520, 0]
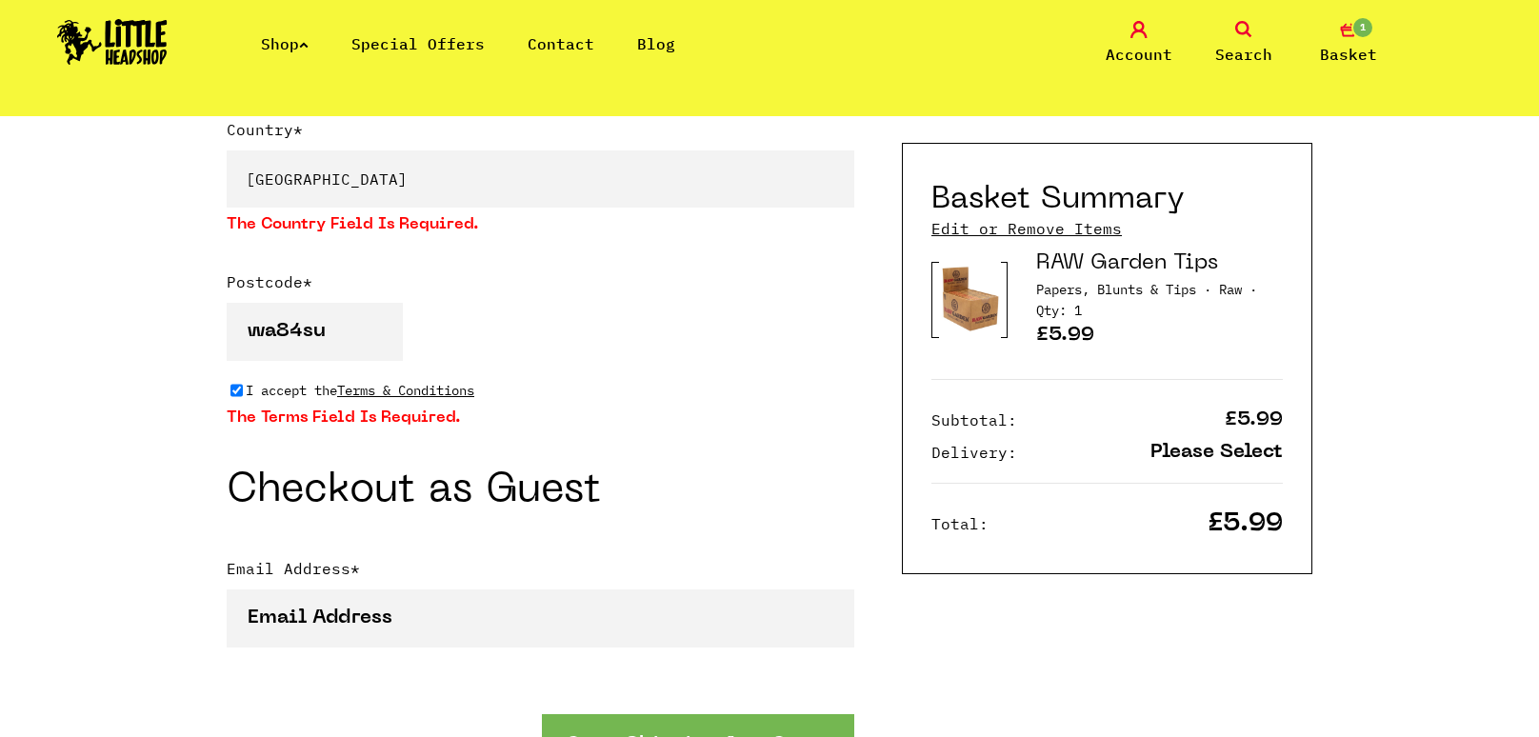
click at [616, 714] on button "Go to Shipping As a Guest" at bounding box center [698, 743] width 312 height 58
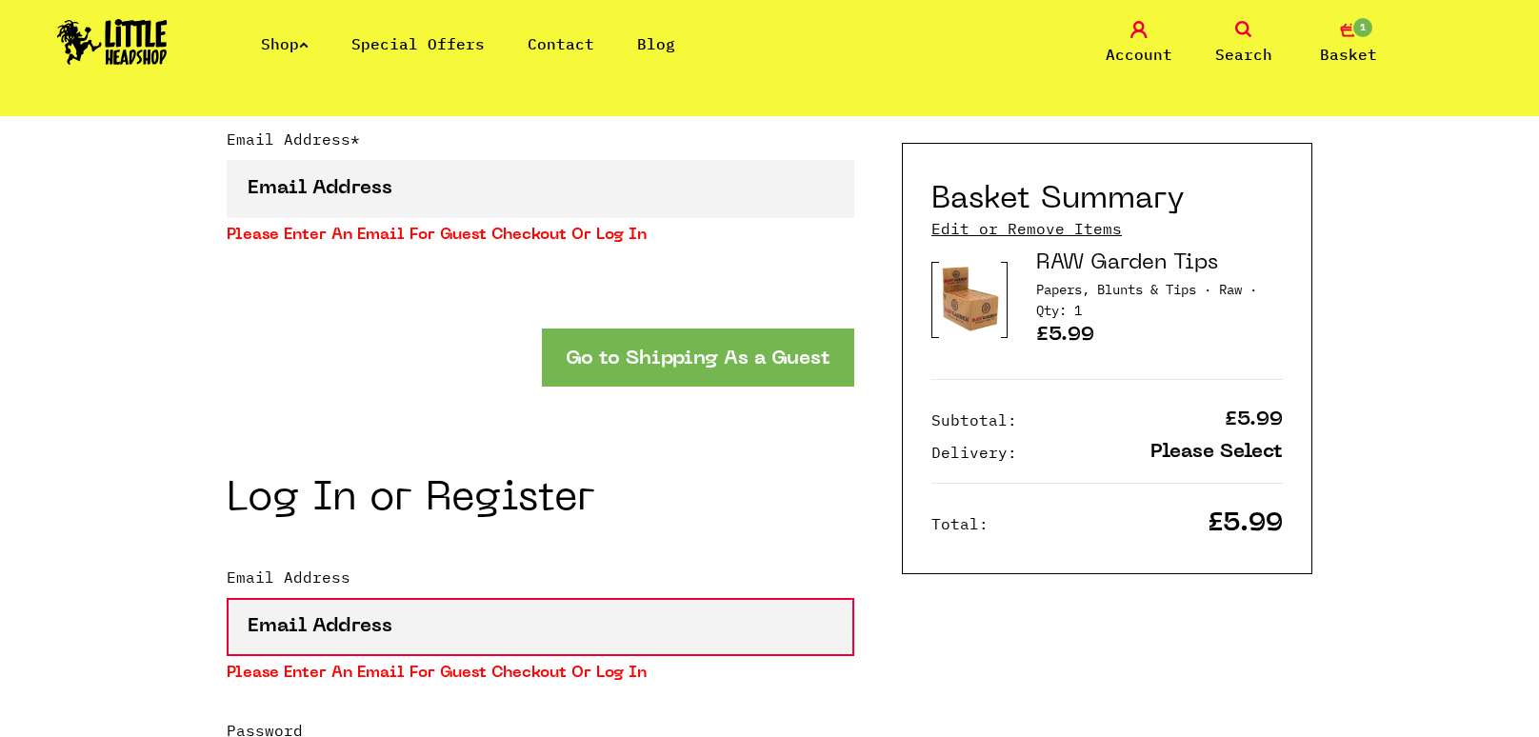
scroll to position [1594, 0]
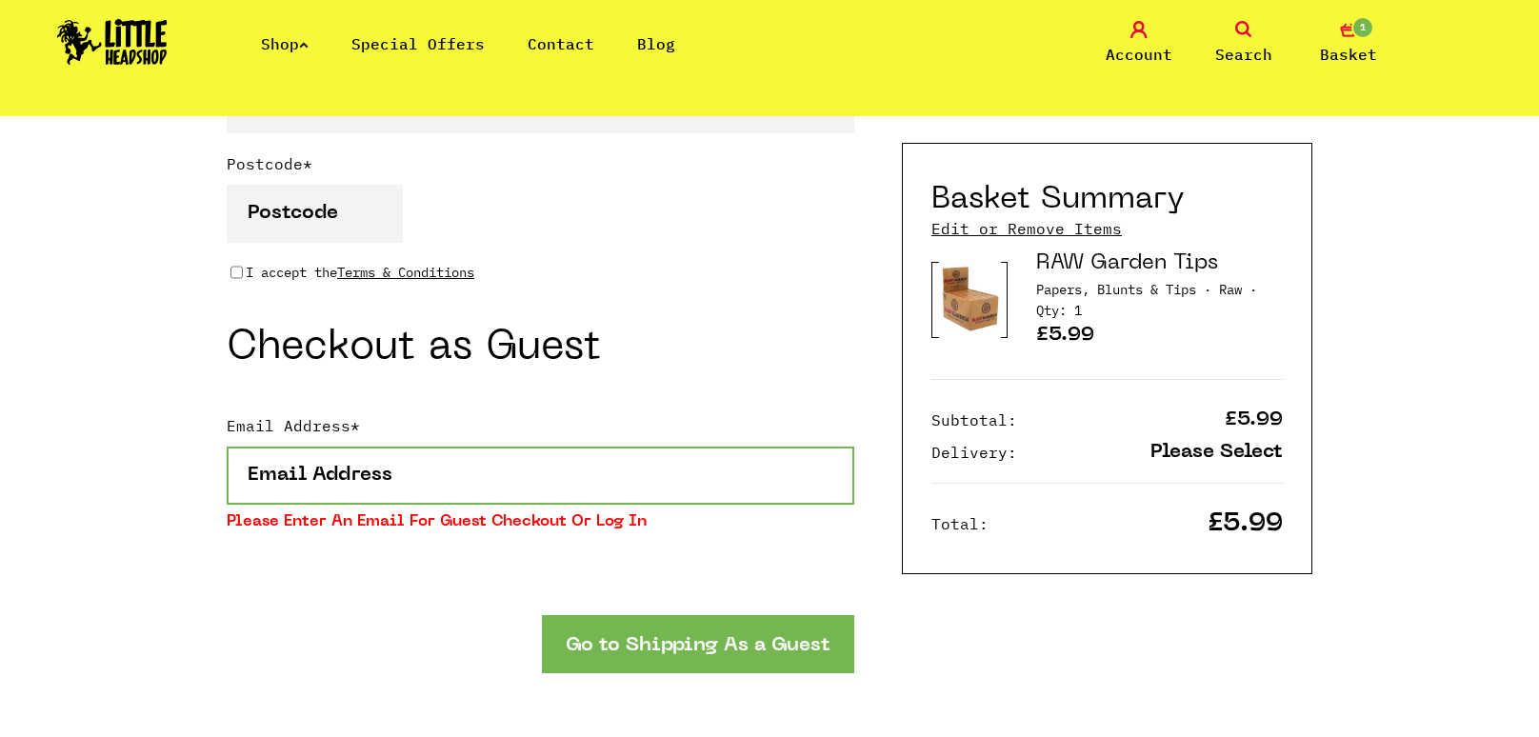
click at [505, 450] on input "Email Address *" at bounding box center [541, 476] width 628 height 58
type input "[EMAIL_ADDRESS][DOMAIN_NAME]"
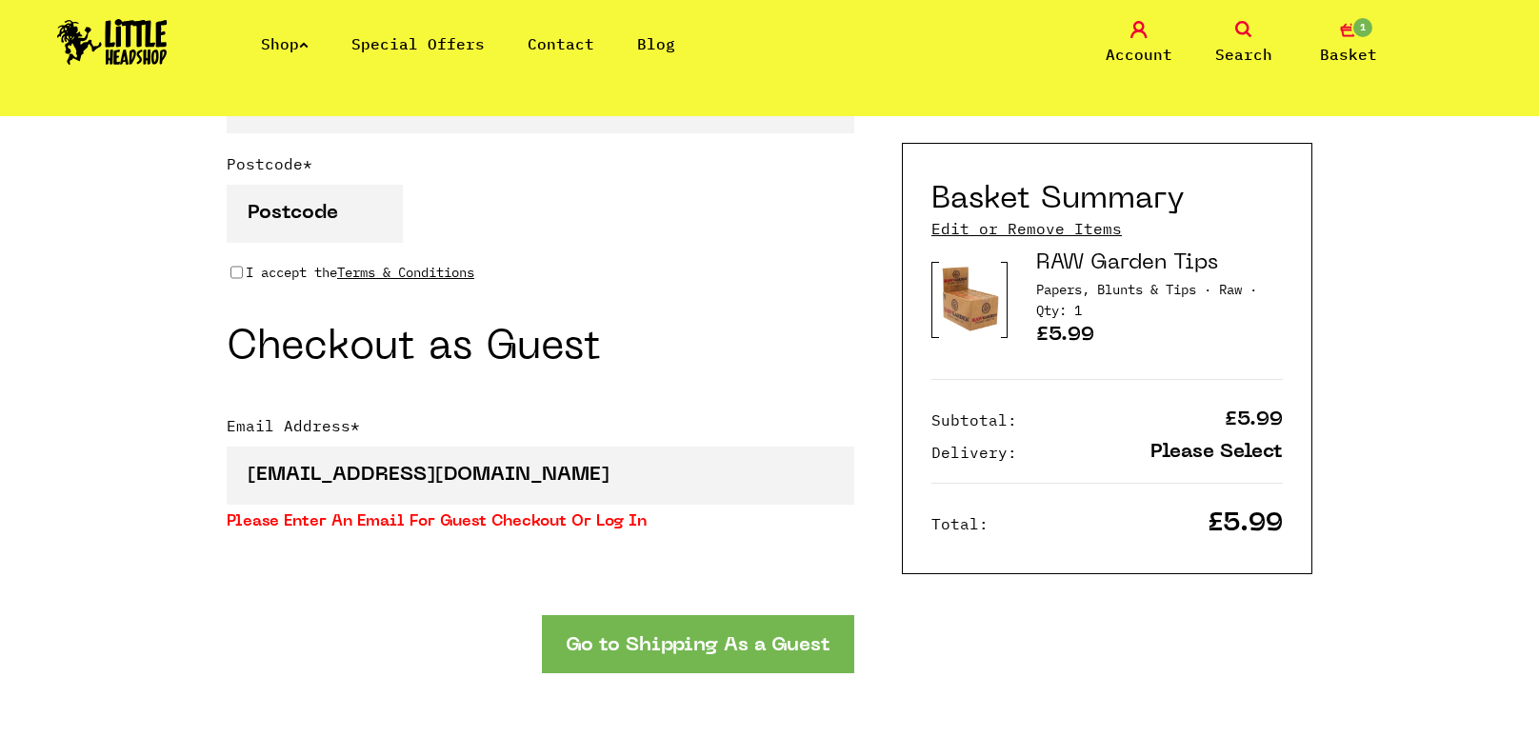
click at [614, 627] on button "Go to Shipping As a Guest" at bounding box center [698, 644] width 312 height 58
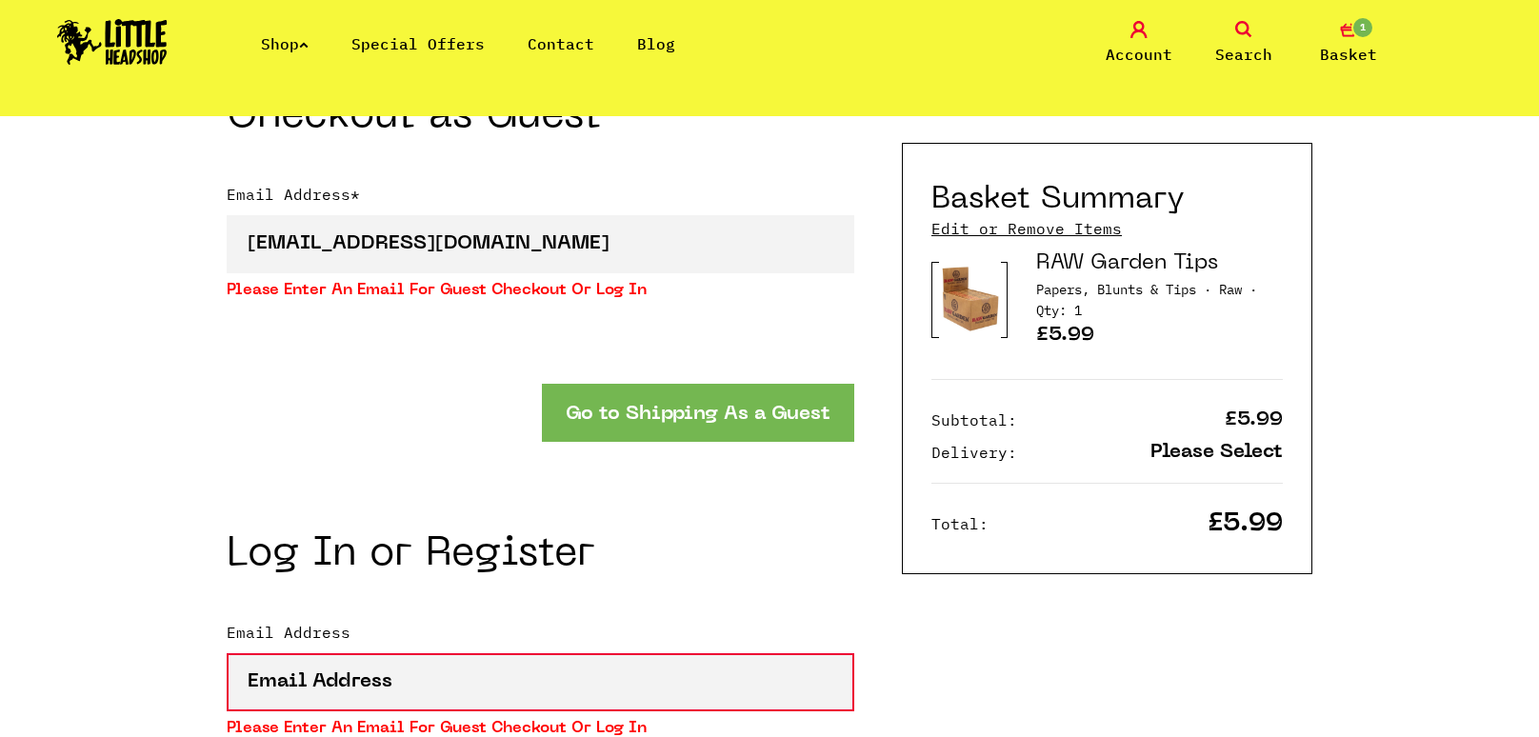
scroll to position [1825, 0]
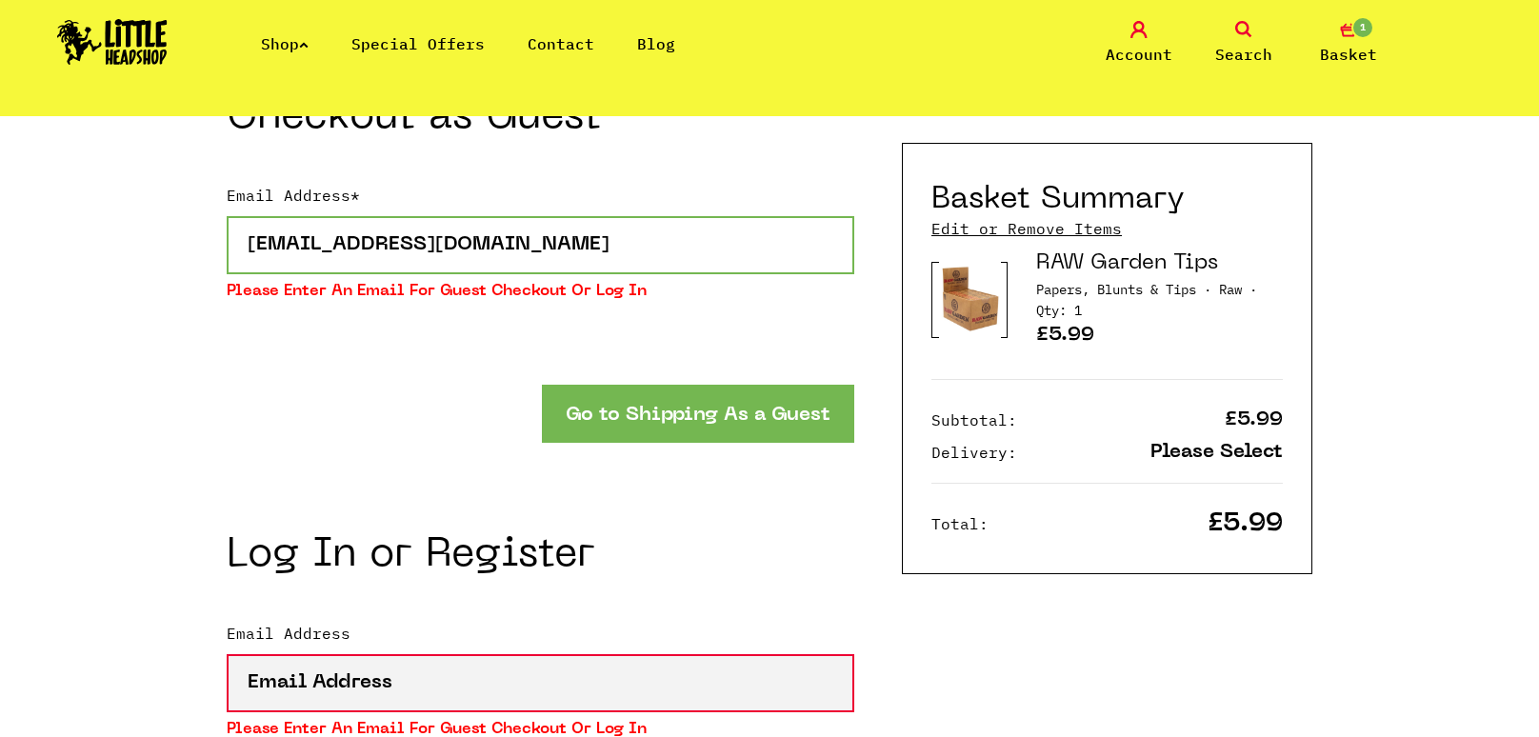
click at [569, 216] on input "[EMAIL_ADDRESS][DOMAIN_NAME]" at bounding box center [541, 245] width 628 height 58
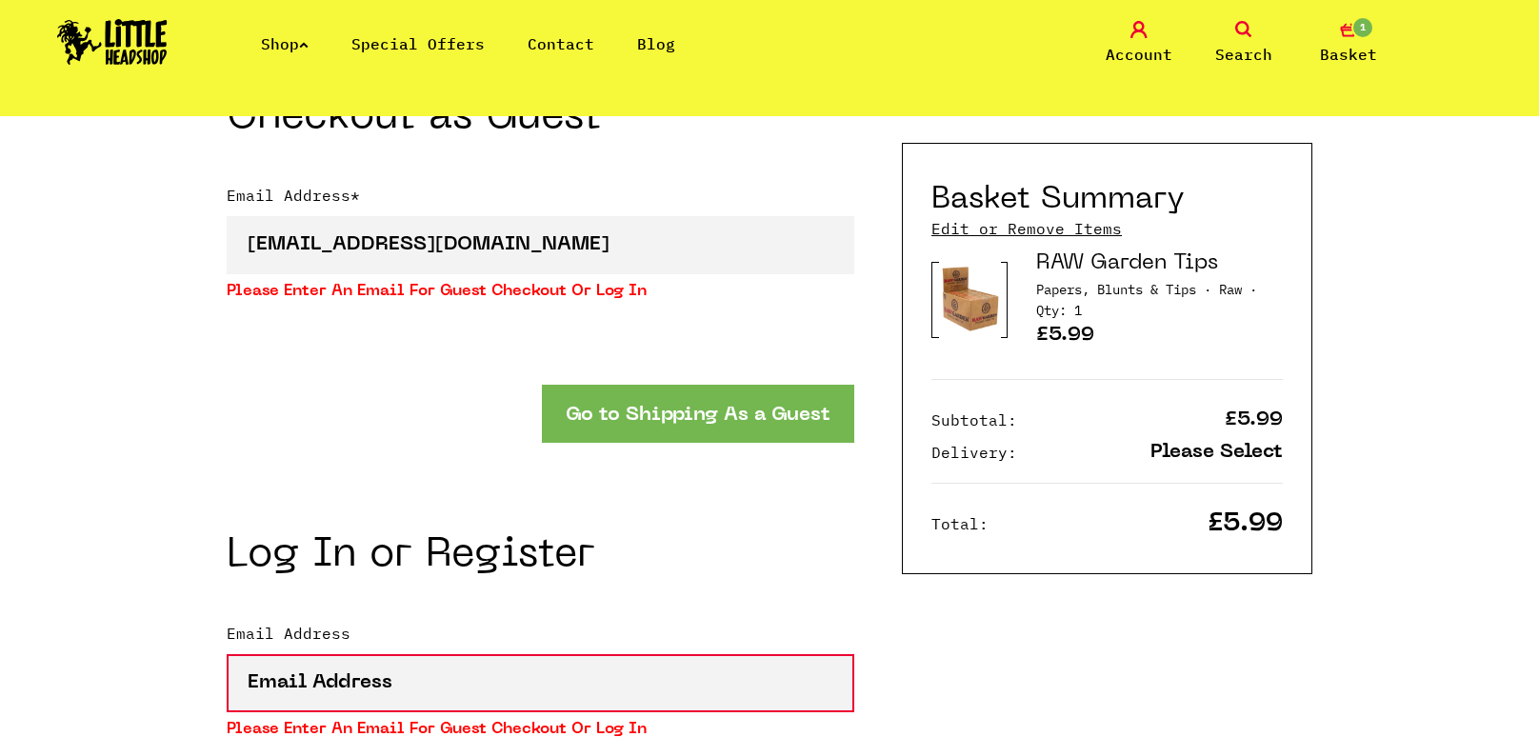
click at [624, 385] on button "Go to Shipping As a Guest" at bounding box center [698, 414] width 312 height 58
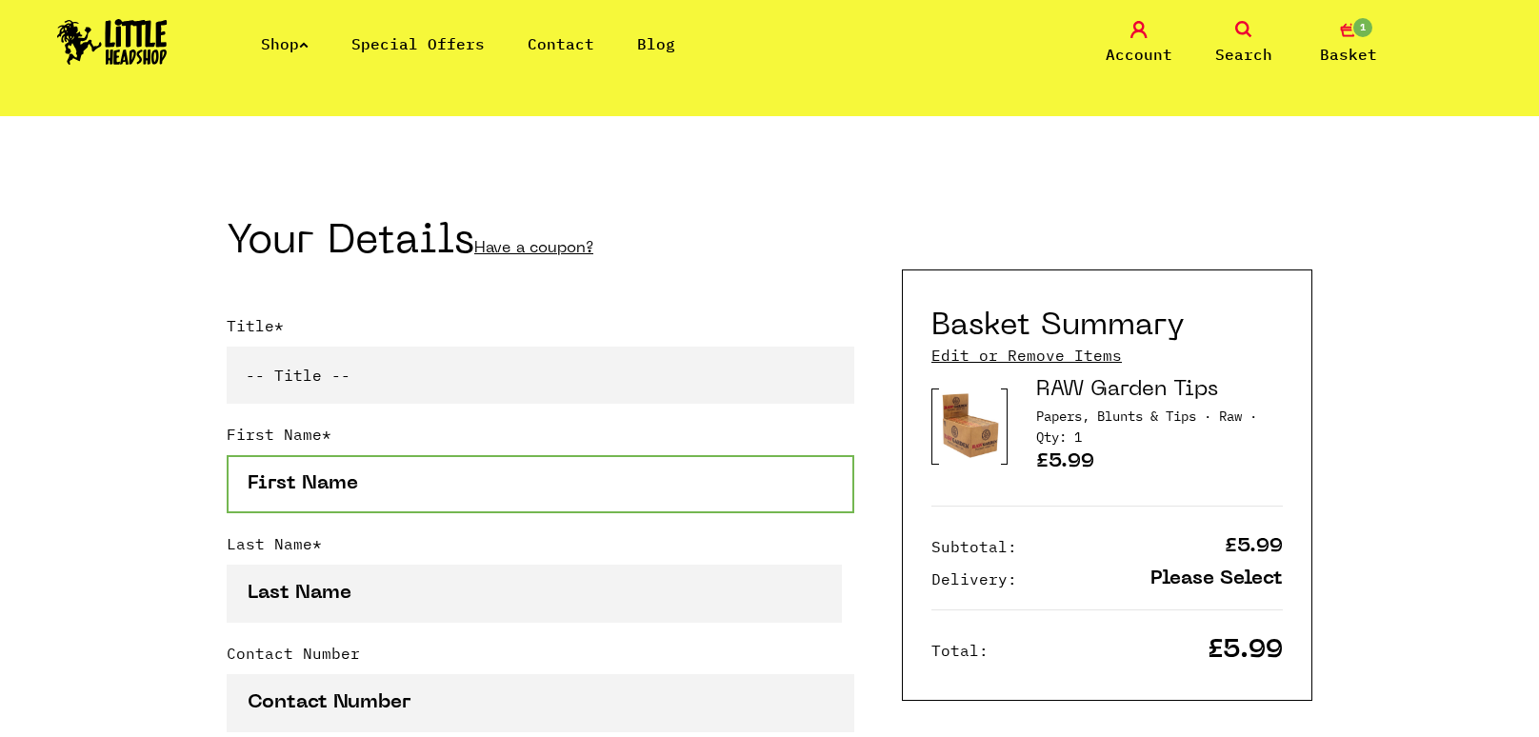
scroll to position [336, 0]
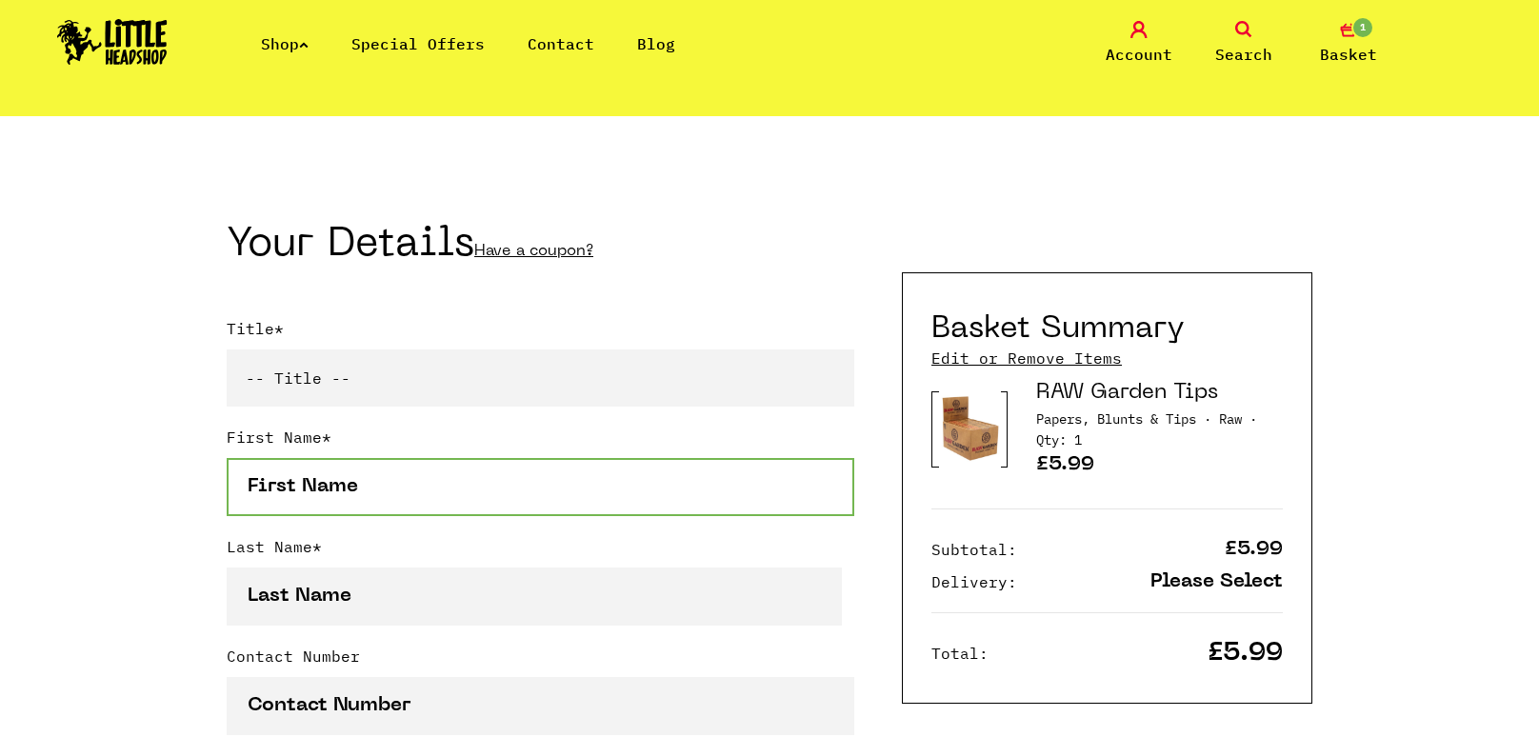
click at [513, 477] on input "First Name *" at bounding box center [541, 487] width 628 height 58
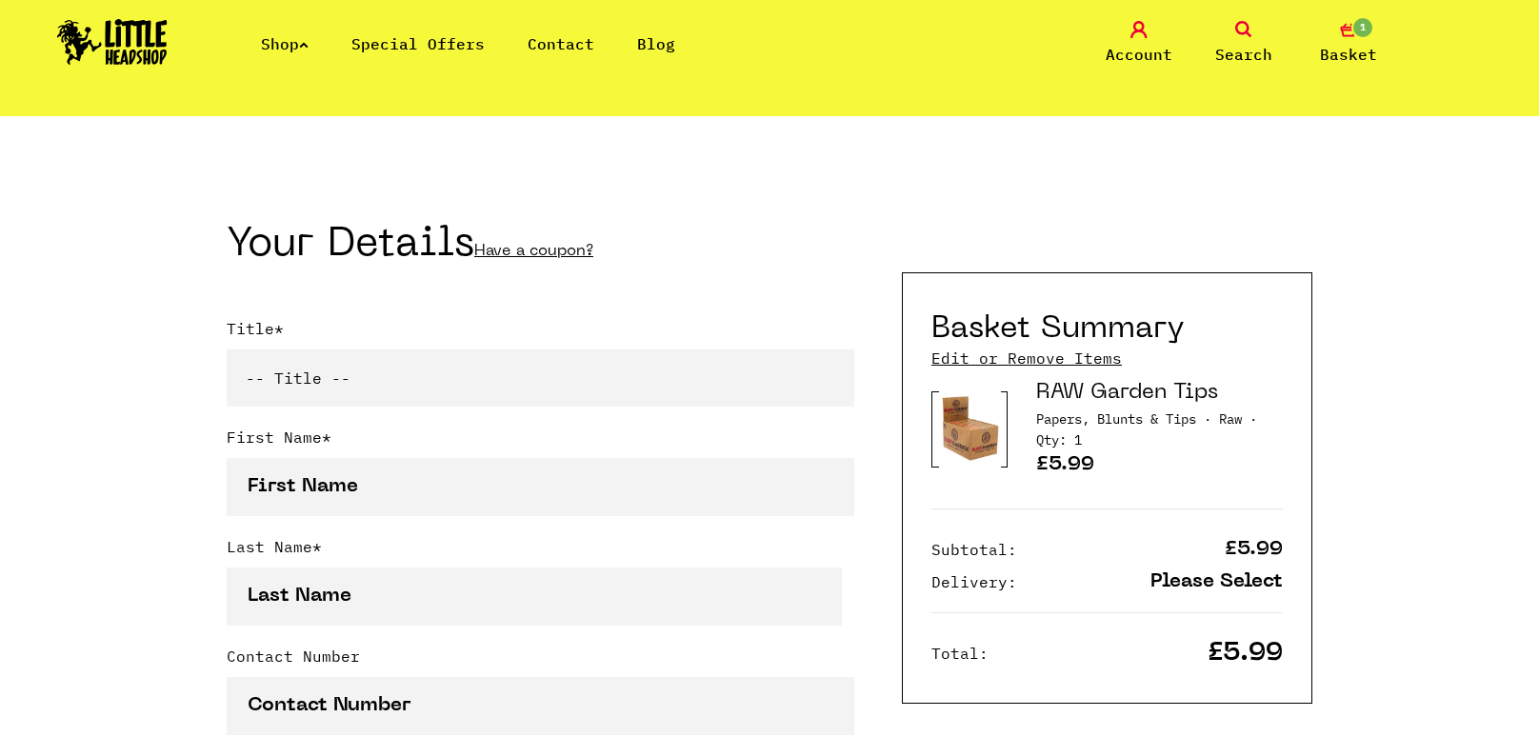
click at [490, 396] on select "-- Title -- Mr Mrs Ms Miss Dr Prof" at bounding box center [541, 378] width 628 height 57
select select "mr"
click at [227, 350] on select "-- Title -- Mr Mrs Ms Miss Dr Prof" at bounding box center [541, 378] width 628 height 57
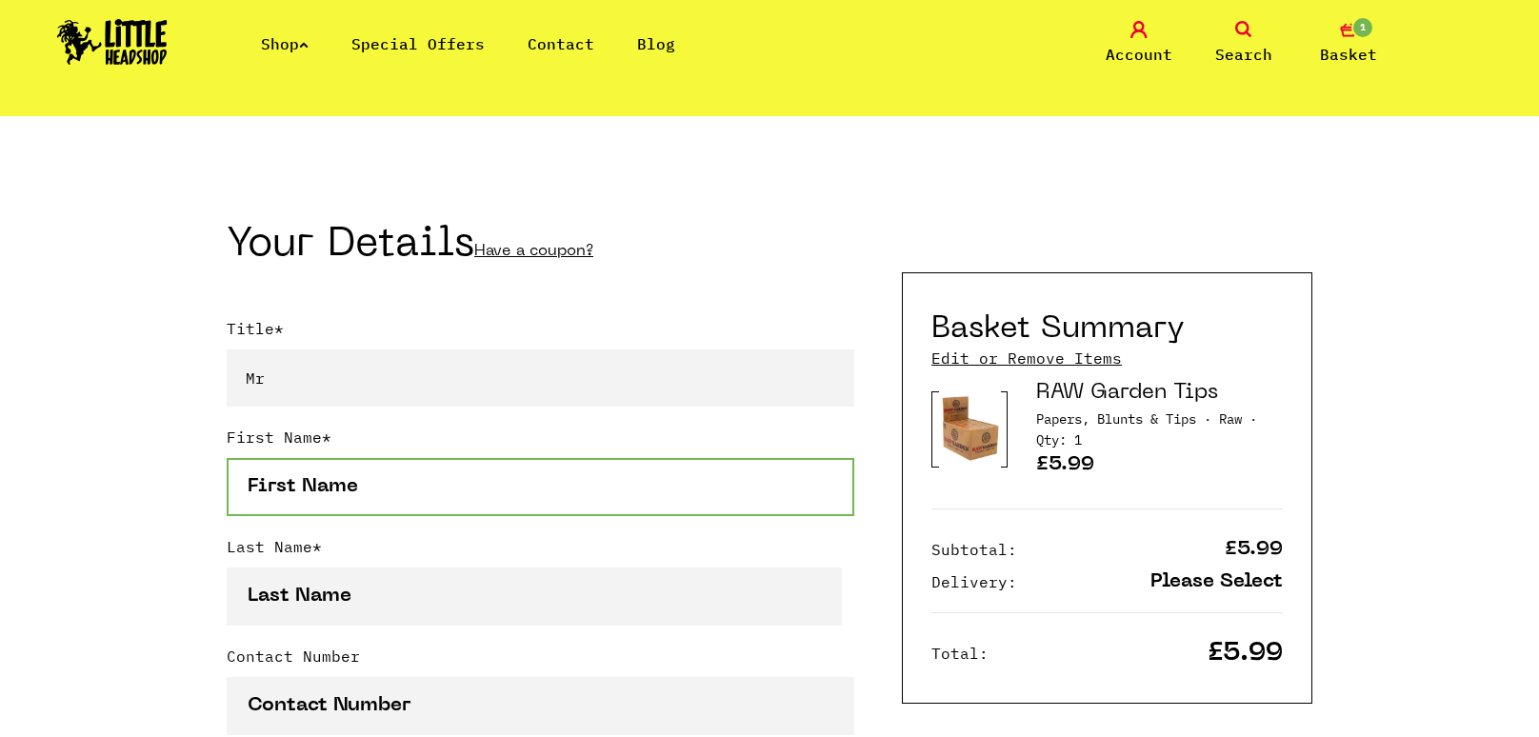
click at [459, 487] on input "First Name *" at bounding box center [541, 487] width 628 height 58
type input "jamie"
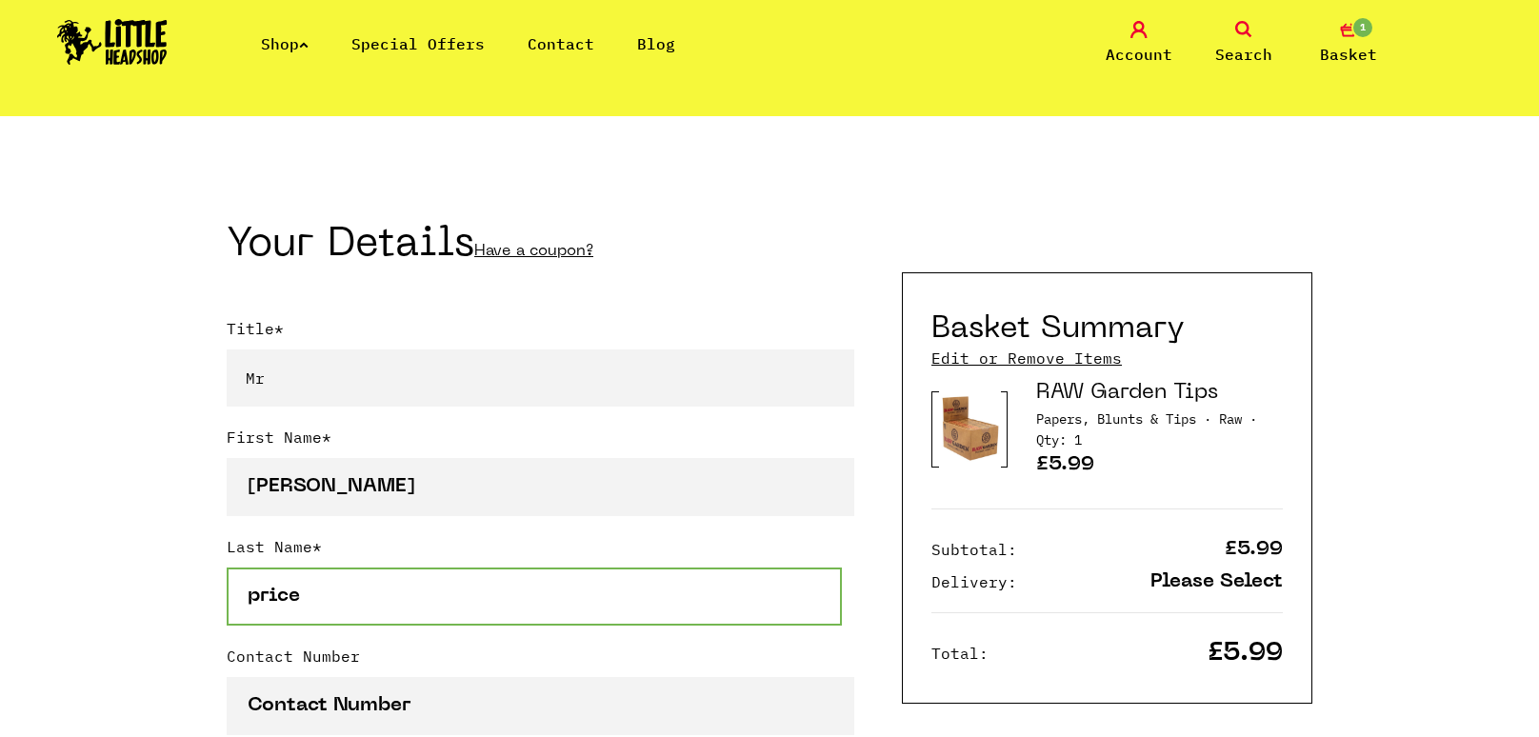
type input "price"
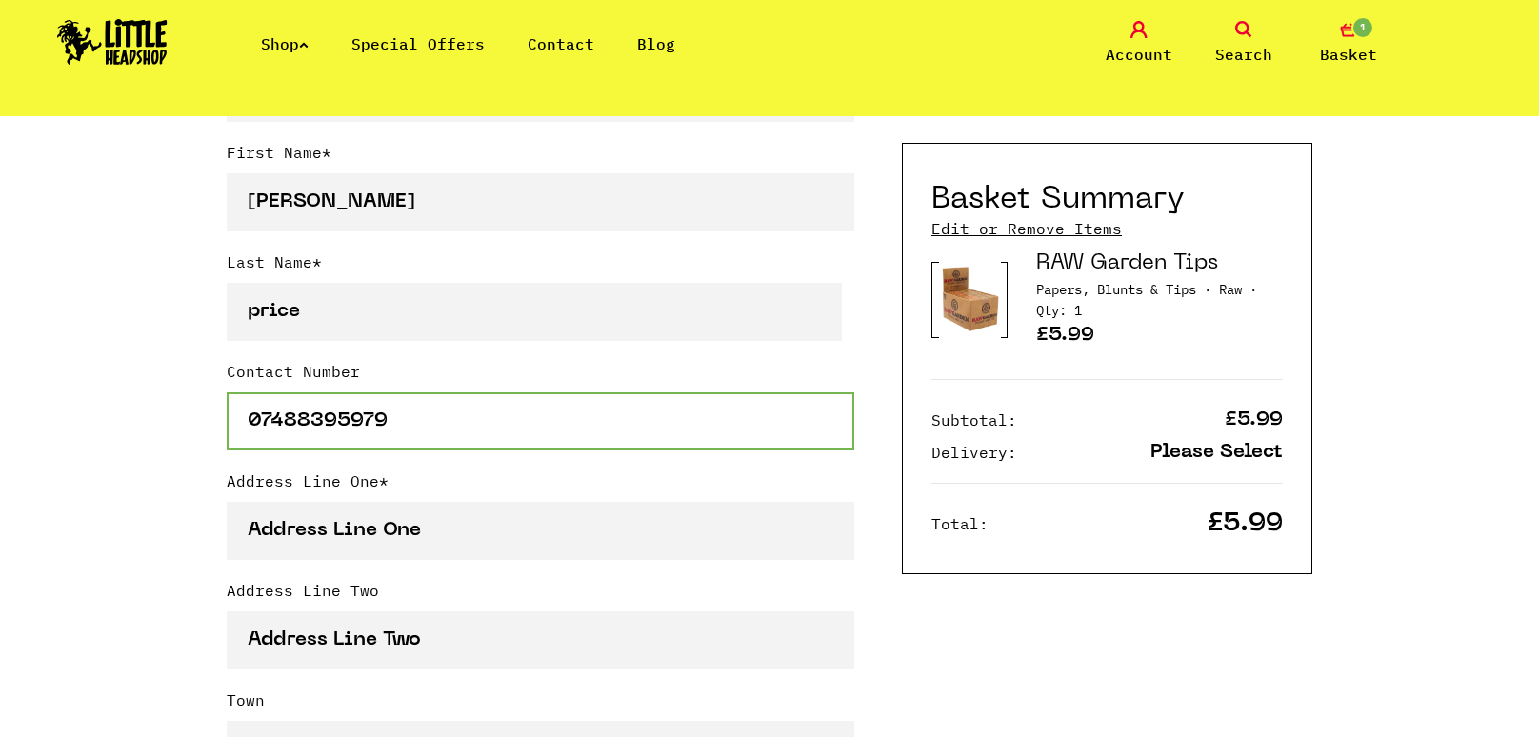
scroll to position [618, 0]
type input "07488395979"
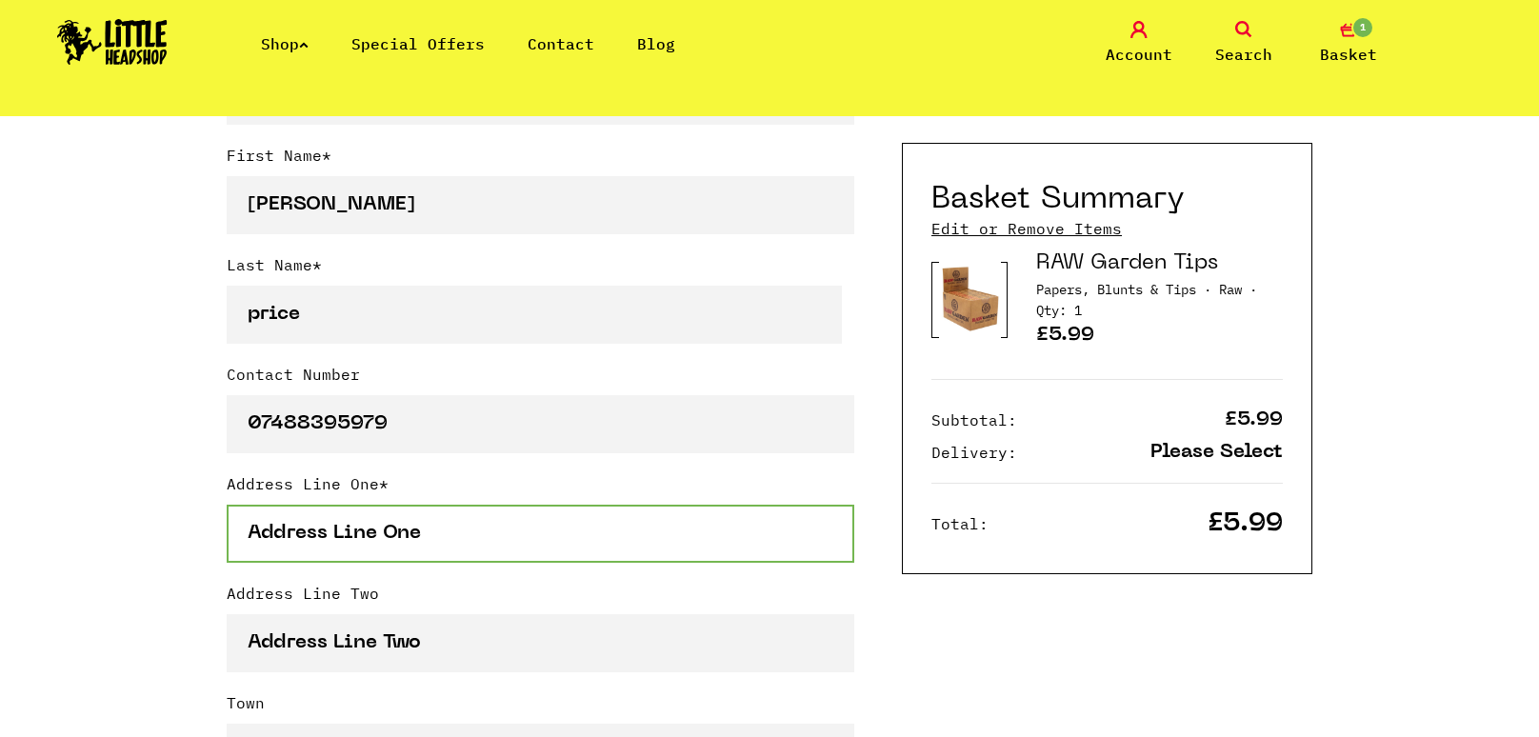
click at [474, 539] on input "Address Line One *" at bounding box center [541, 534] width 628 height 58
type input "33 brandon"
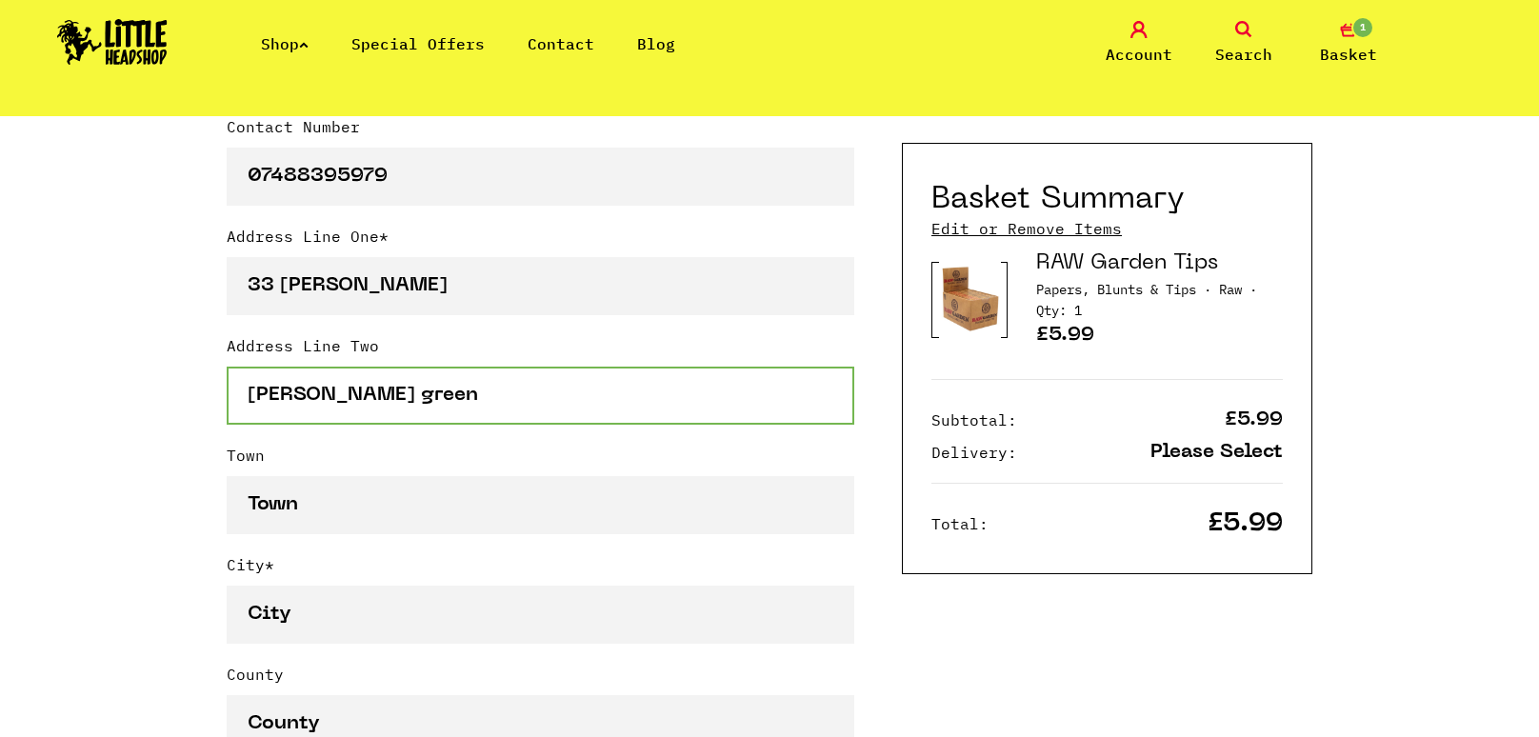
scroll to position [891, 0]
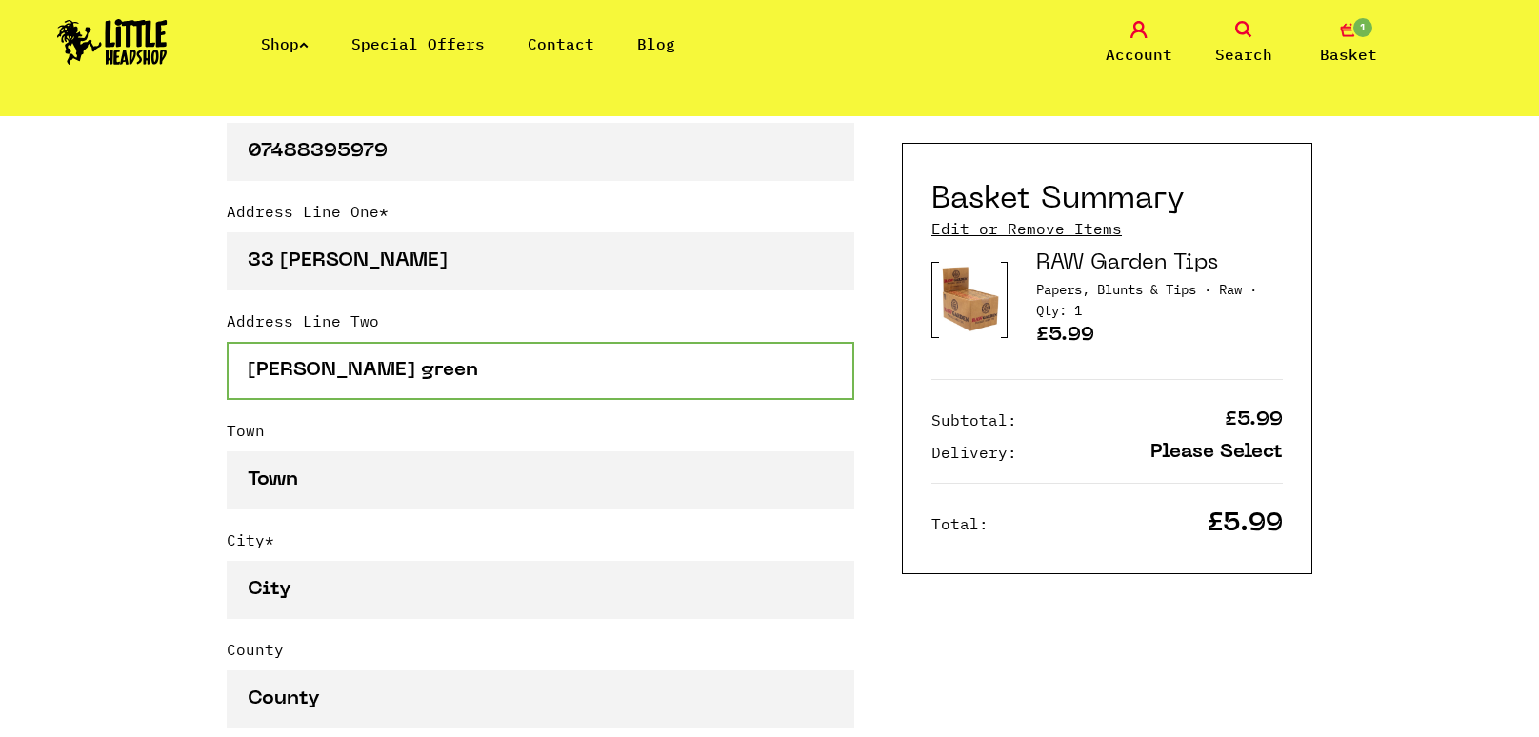
click at [281, 342] on input "hough green" at bounding box center [541, 371] width 628 height 58
type input "hough green"
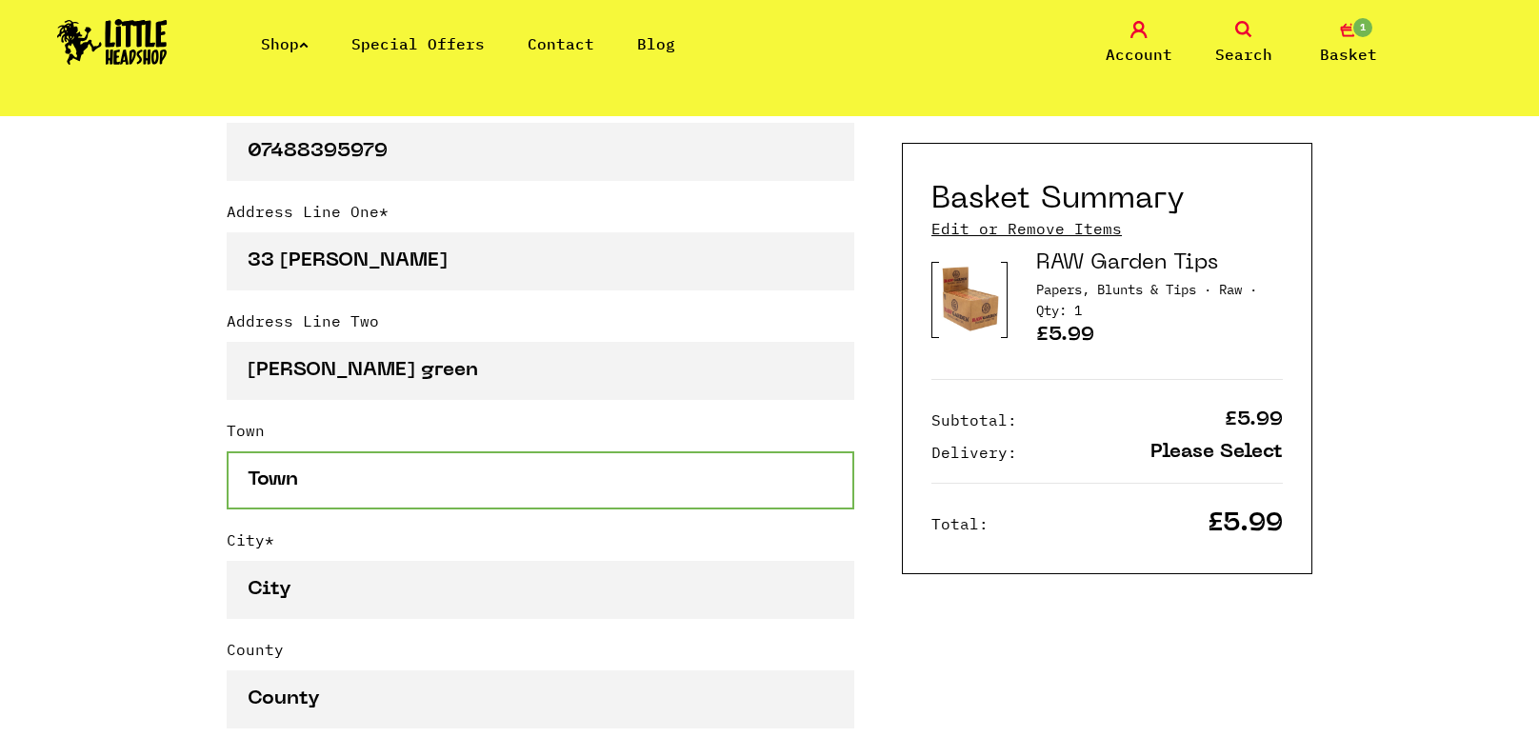
click at [299, 458] on input "Town" at bounding box center [541, 480] width 628 height 58
type input "widnes"
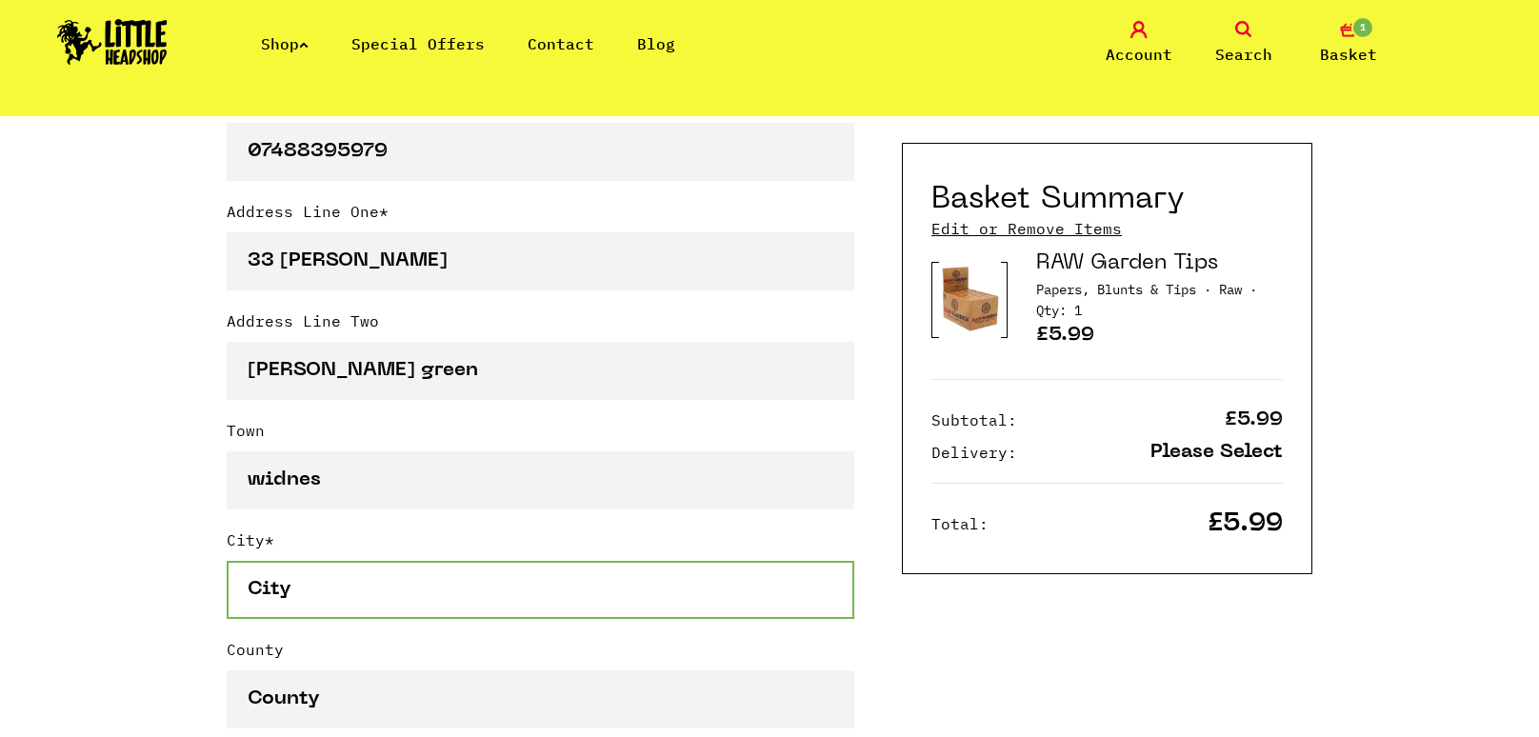
click at [338, 561] on input "City *" at bounding box center [541, 590] width 628 height 58
type input "cheshire"
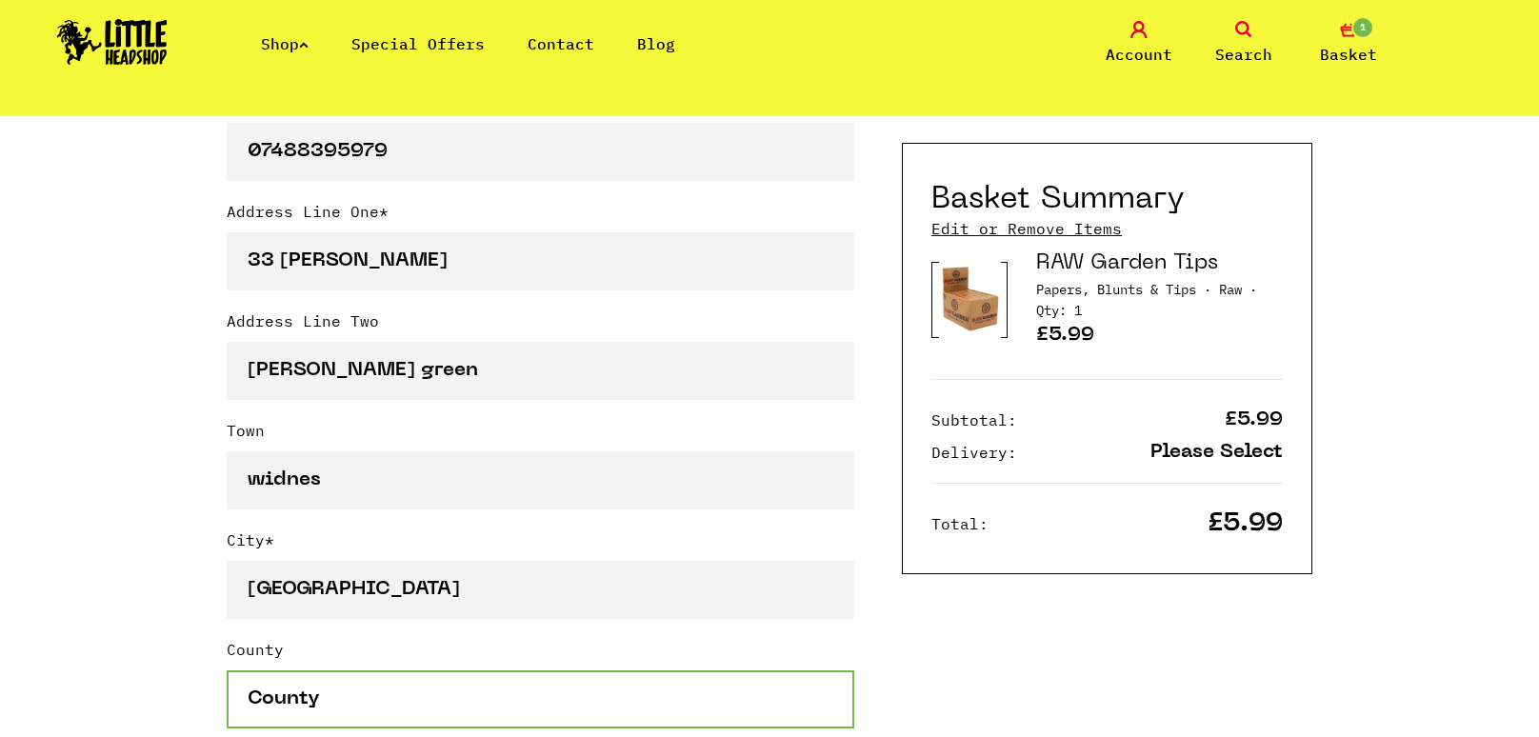
click at [352, 671] on input "County" at bounding box center [541, 700] width 628 height 58
type input "cheshire"
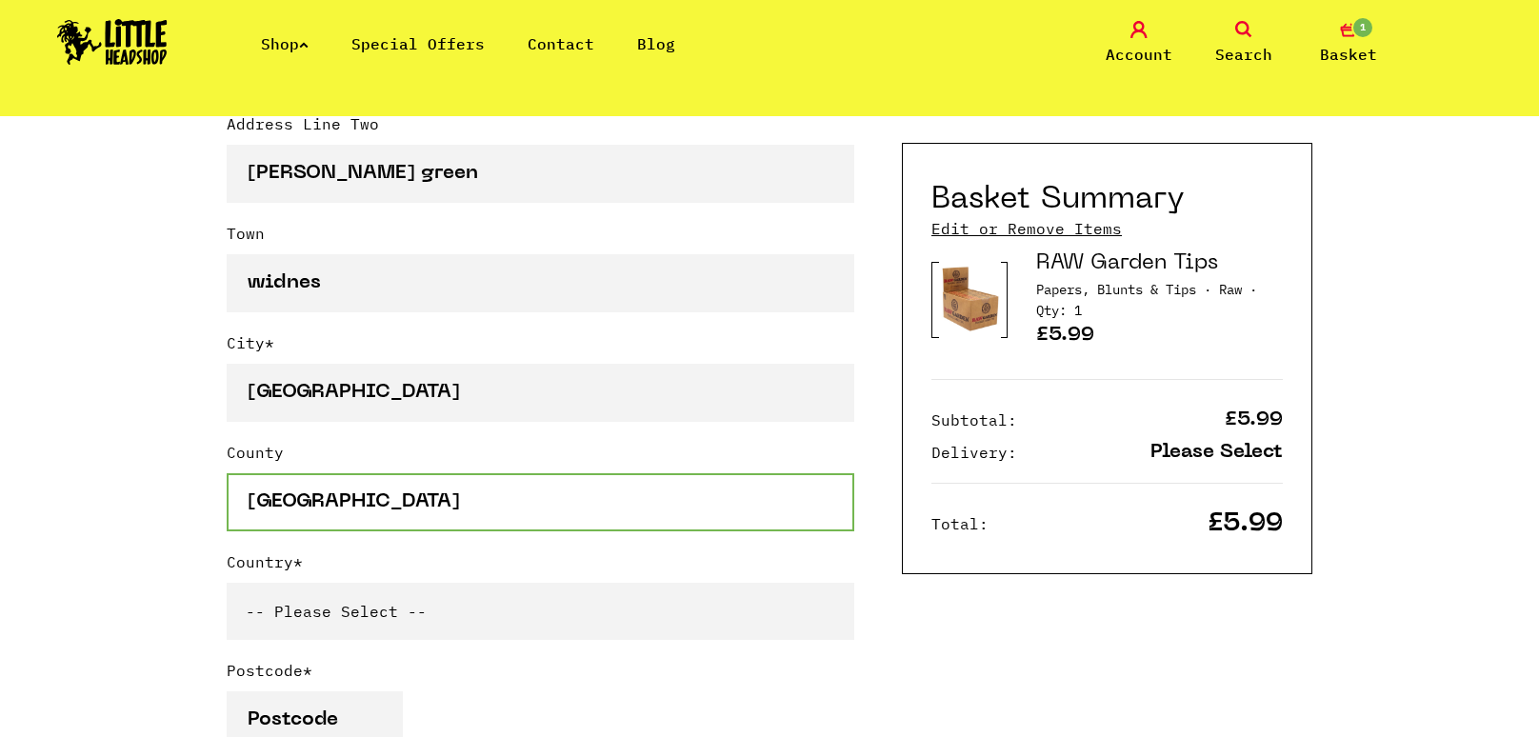
scroll to position [1093, 0]
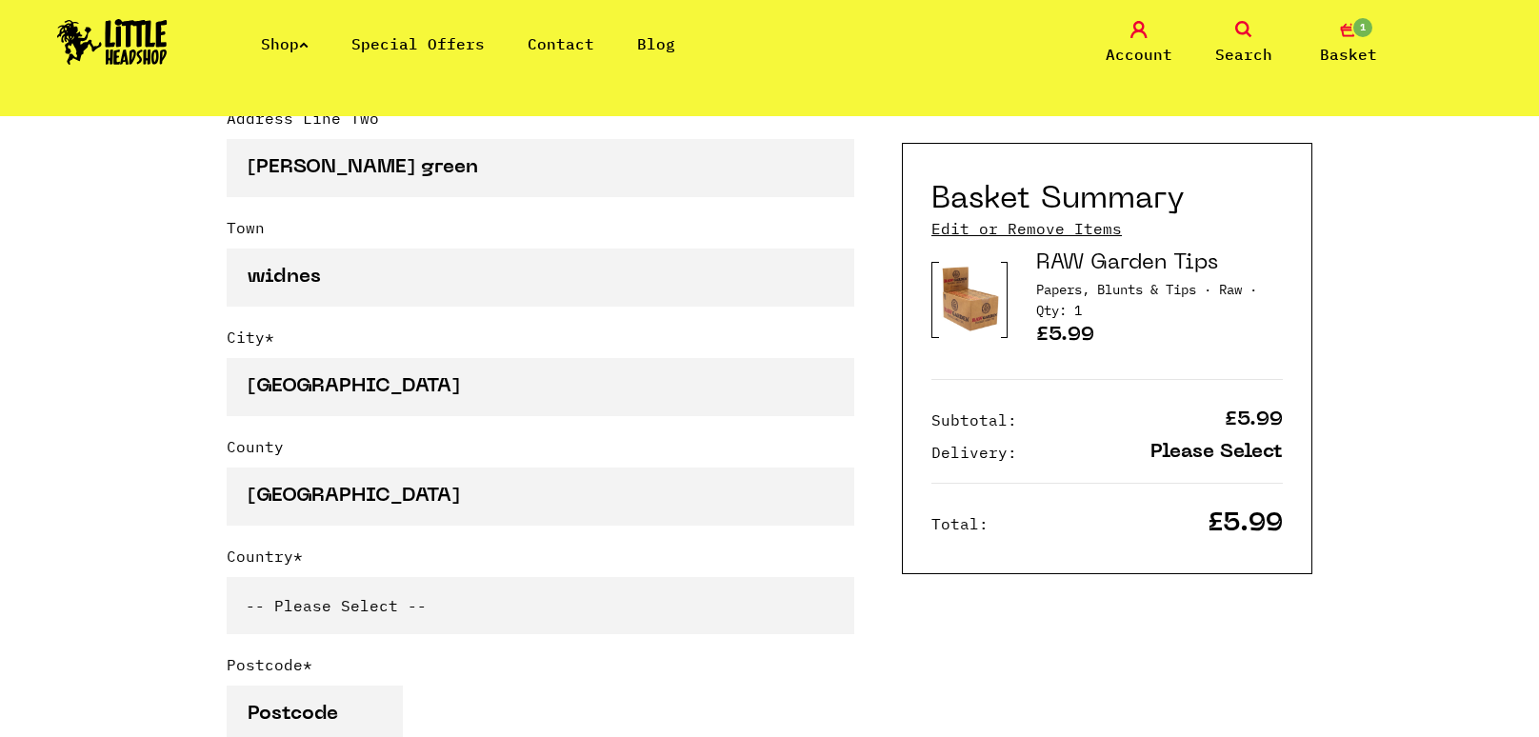
click at [378, 593] on select "-- Please Select -- United Kingdom Sweden Spain Slovenia Romania Portugal Polan…" at bounding box center [541, 605] width 628 height 57
select select "826"
click at [227, 577] on select "-- Please Select -- United Kingdom Sweden Spain Slovenia Romania Portugal Polan…" at bounding box center [541, 605] width 628 height 57
click at [322, 686] on input "Postcode *" at bounding box center [315, 715] width 176 height 58
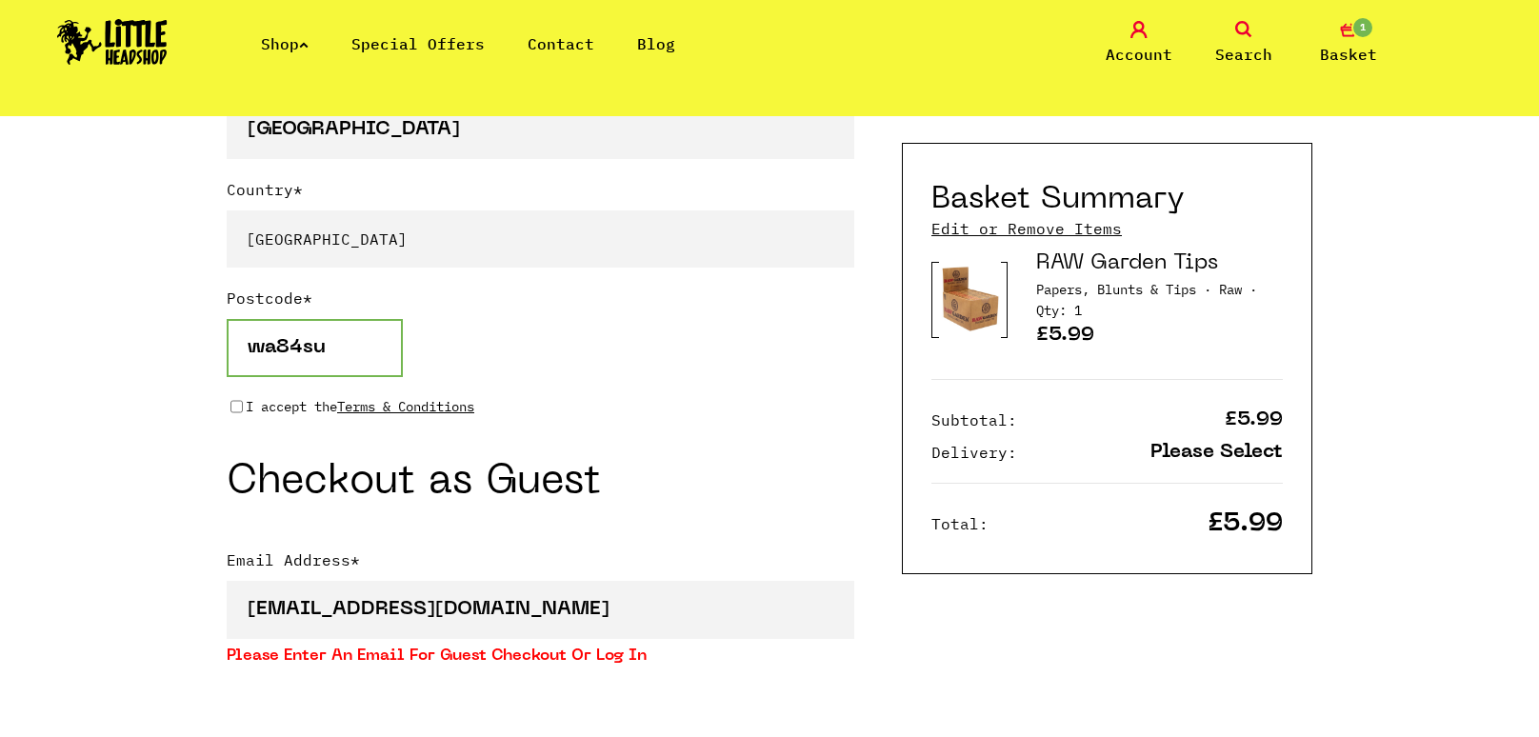
scroll to position [1459, 0]
type input "wa84su"
click at [238, 400] on input "I accept the Terms & Conditions" at bounding box center [236, 407] width 12 height 15
checkbox input "true"
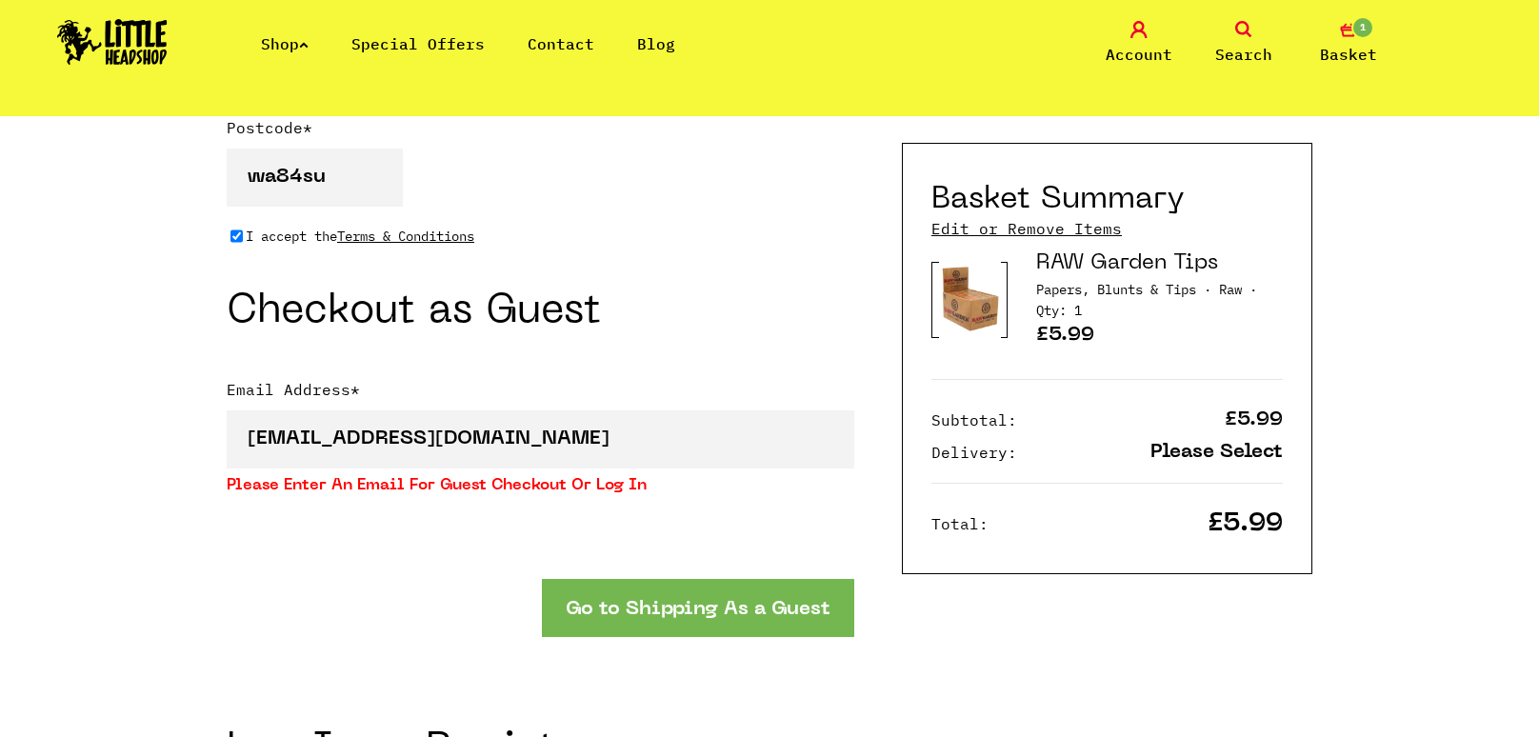
scroll to position [1632, 0]
click at [616, 591] on button "Go to Shipping As a Guest" at bounding box center [698, 607] width 312 height 58
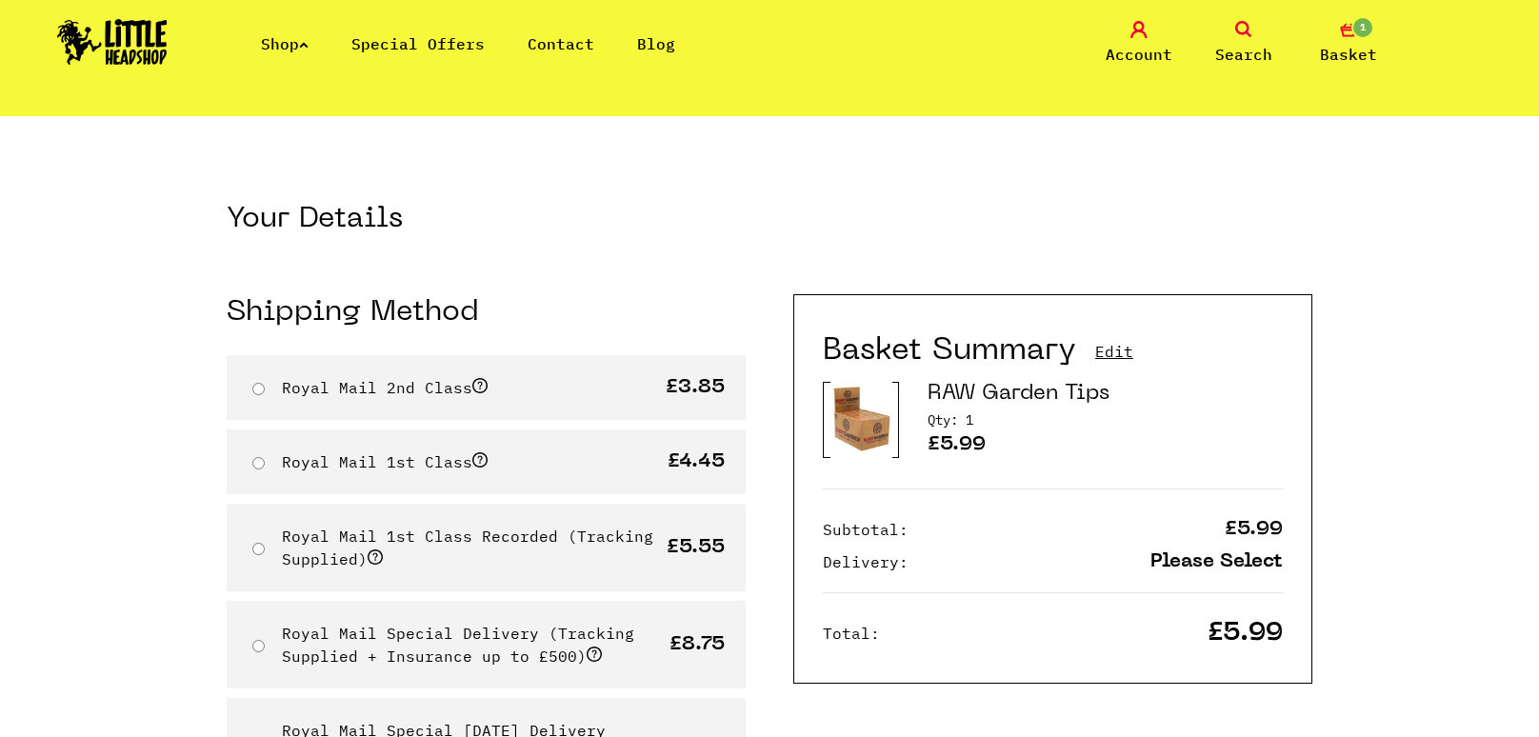
click at [533, 373] on div "Royal Mail 2nd Class £3.85" at bounding box center [486, 387] width 519 height 65
click at [266, 386] on div "Royal Mail 2nd Class £3.85" at bounding box center [486, 387] width 519 height 65
click at [255, 386] on input "Royal Mail 2nd Class" at bounding box center [258, 389] width 12 height 12
radio input "true"
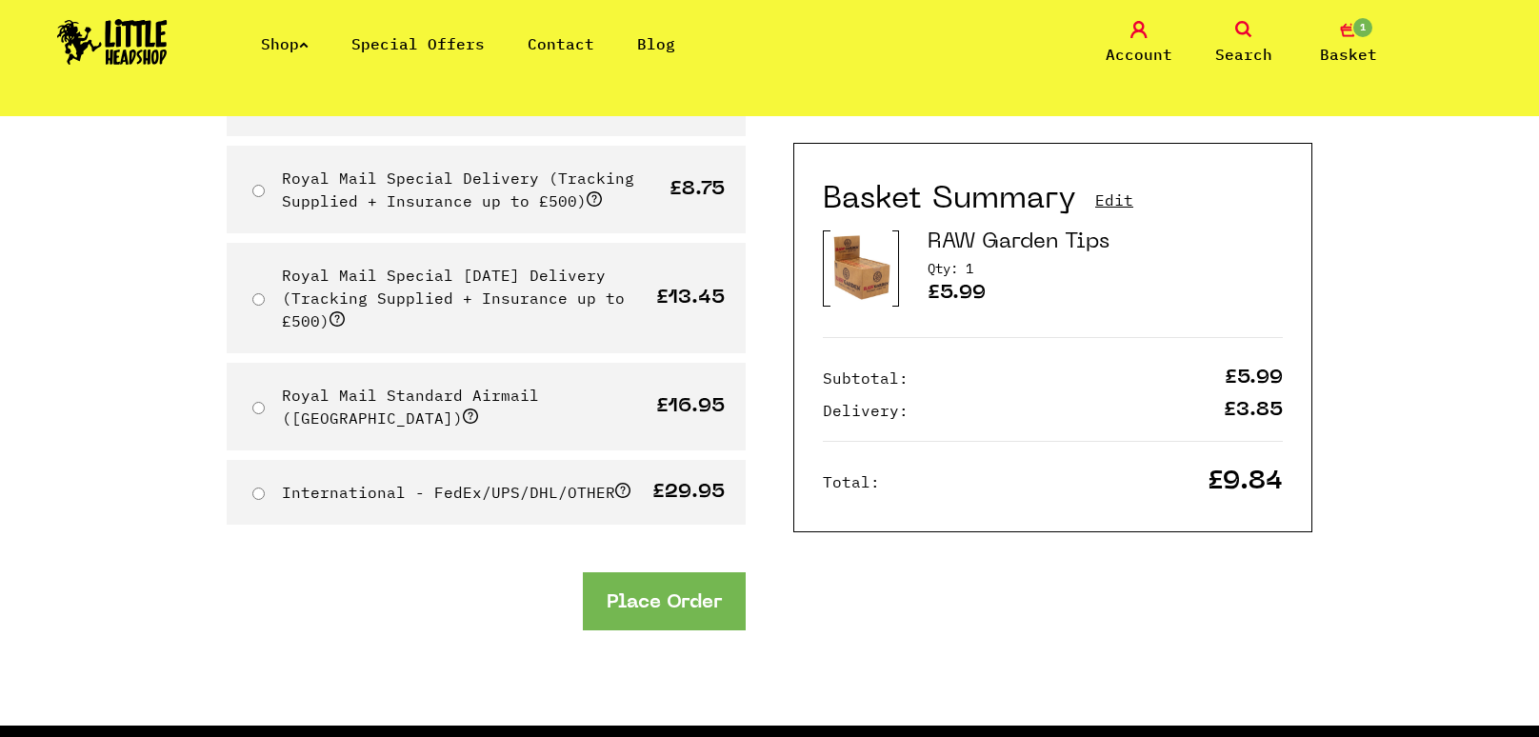
scroll to position [588, 0]
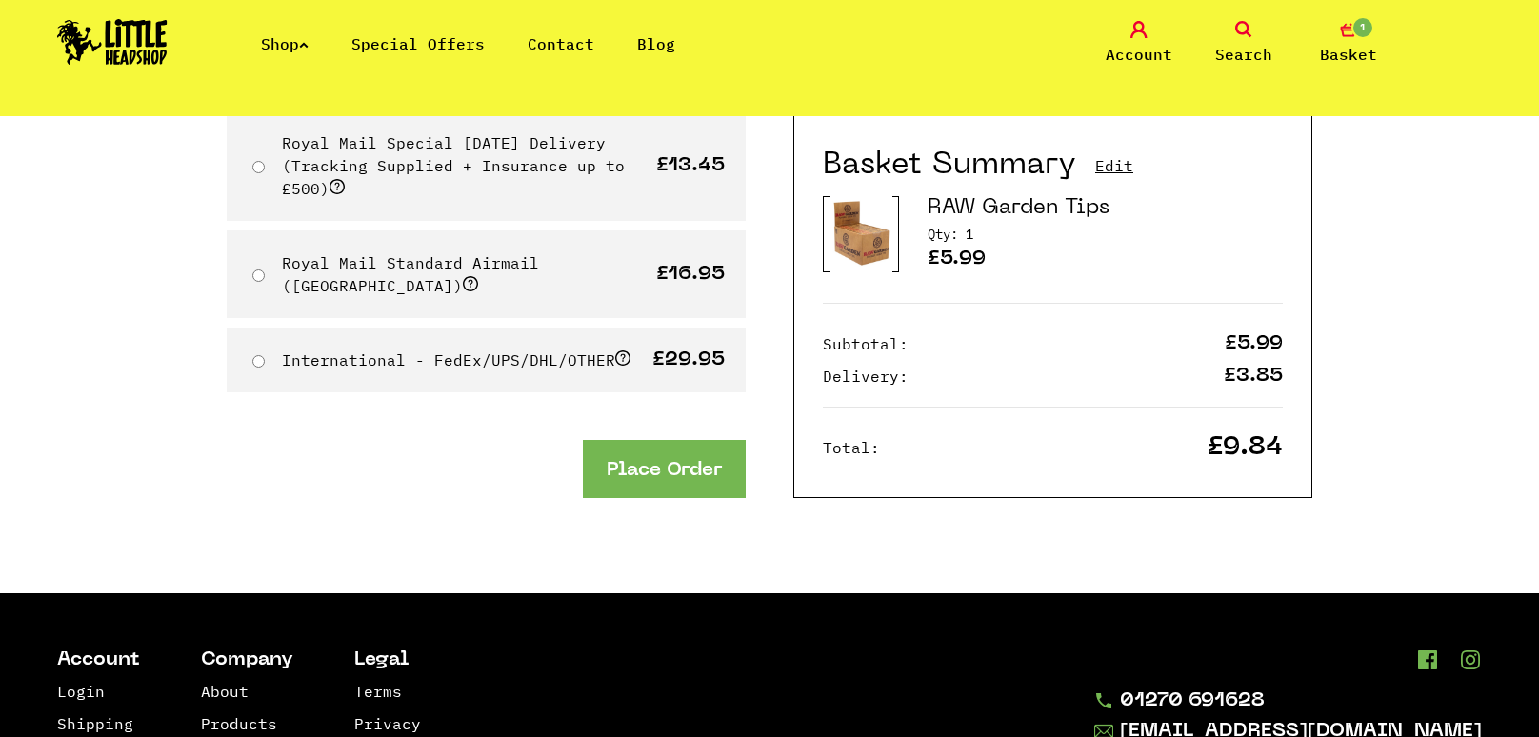
click at [643, 440] on button "Place Order" at bounding box center [664, 469] width 163 height 58
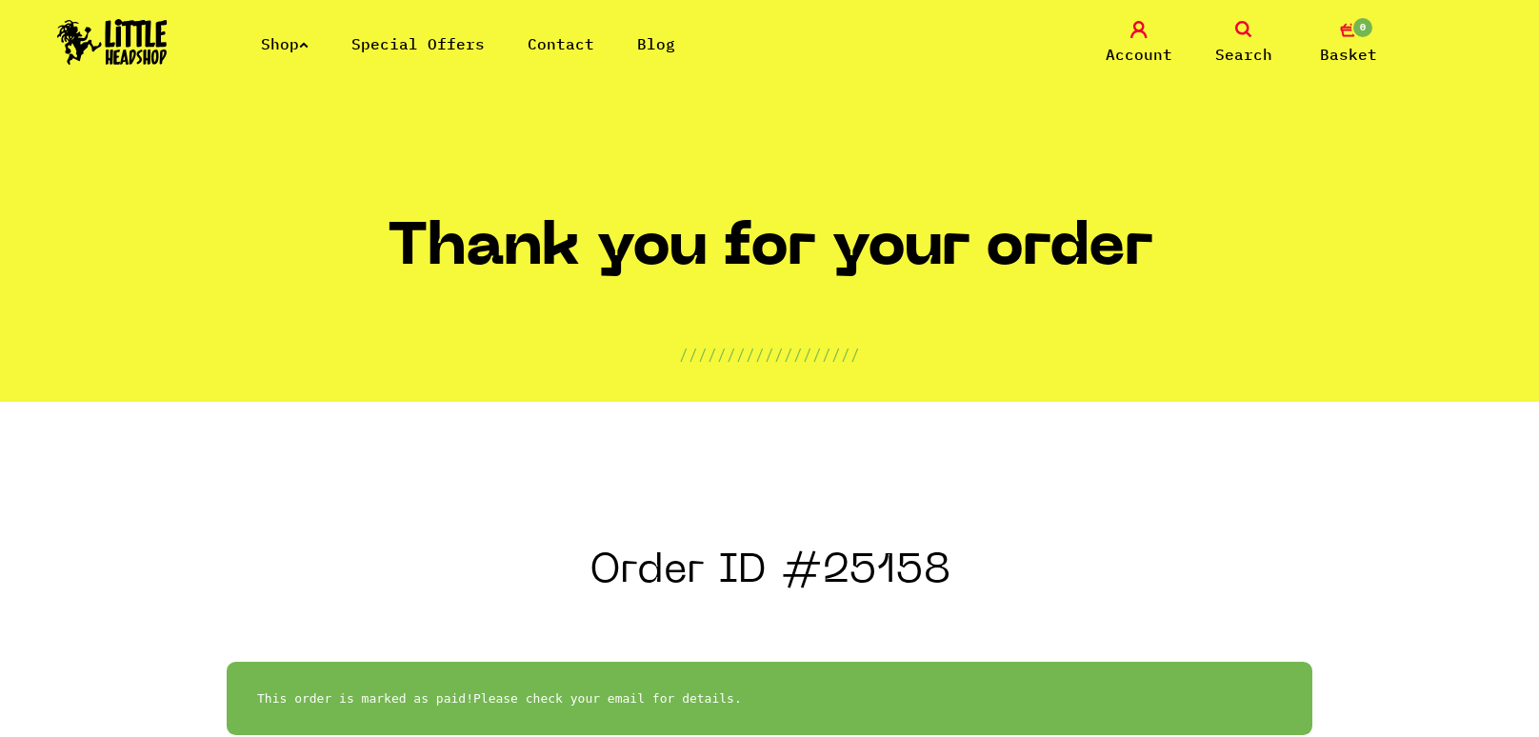
click at [136, 40] on img at bounding box center [112, 42] width 110 height 46
